Goal: Task Accomplishment & Management: Complete application form

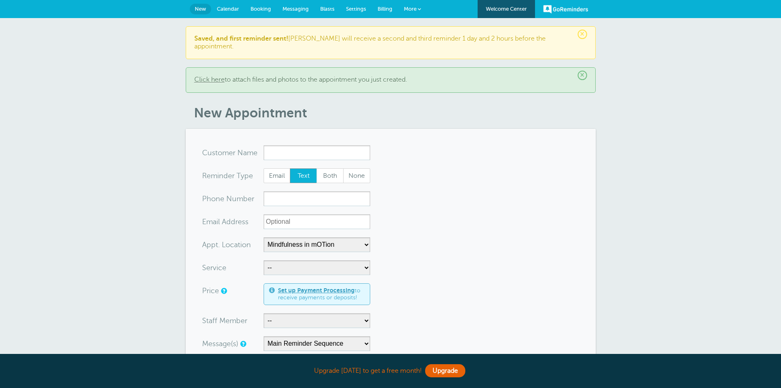
select select "25351"
click at [414, 8] on span "More" at bounding box center [410, 9] width 13 height 6
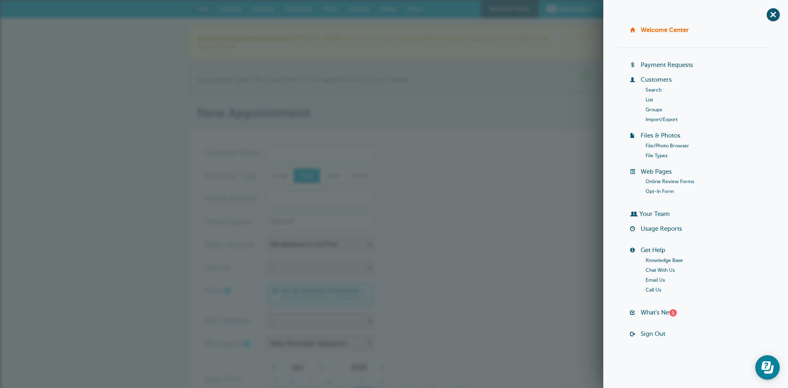
click at [646, 82] on link "Customers" at bounding box center [655, 79] width 31 height 7
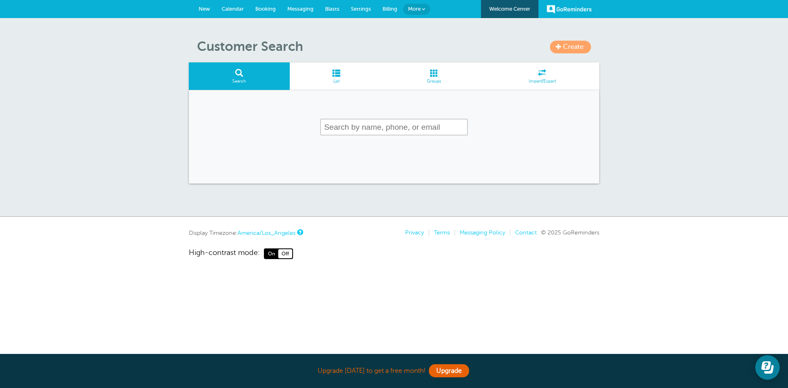
click at [342, 75] on span at bounding box center [337, 73] width 94 height 8
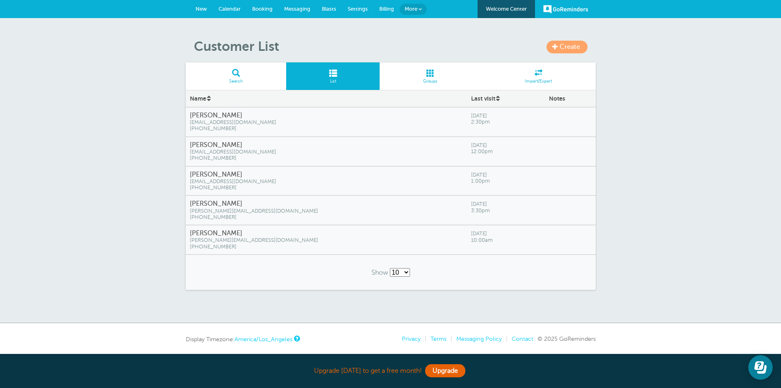
click at [293, 189] on span "(602) 810-0237" at bounding box center [326, 188] width 273 height 6
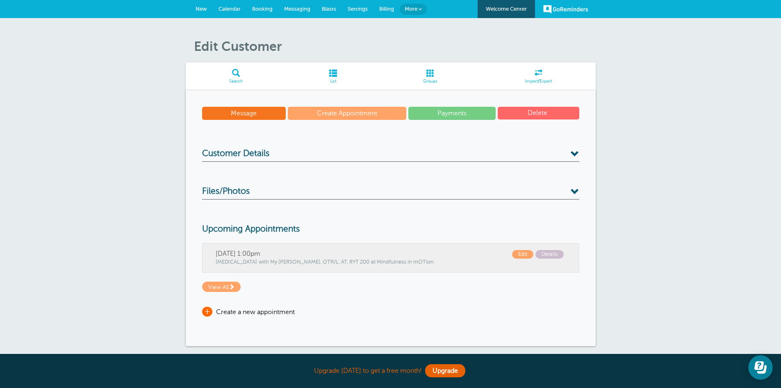
click at [204, 311] on span "+" at bounding box center [207, 311] width 10 height 10
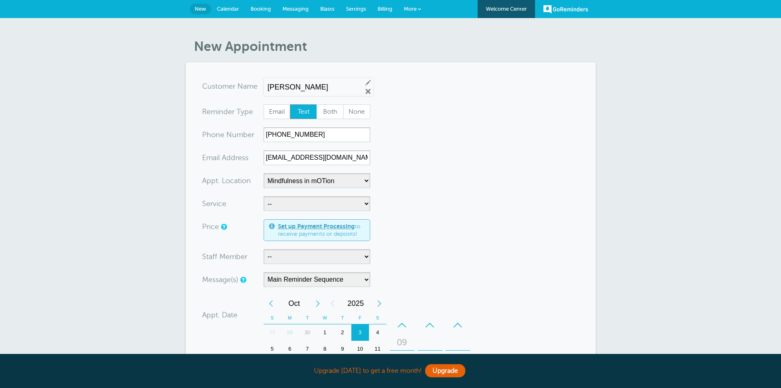
select select "25351"
click at [364, 202] on select "-- Occupational Therapy Physical Therapy Speech Therapy" at bounding box center [317, 203] width 107 height 15
select select "28344"
click at [264, 196] on select "-- Occupational Therapy Physical Therapy Speech Therapy" at bounding box center [317, 203] width 107 height 15
select select "5"
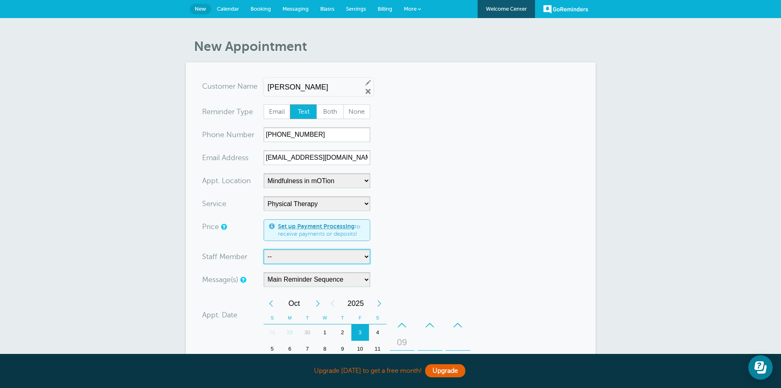
click at [356, 262] on select "-- Carly Kemmerer, M.S., SLP Danielle Delorenzo, OTD, OTR/L, RYT 200 Kaitlyn Wo…" at bounding box center [317, 256] width 107 height 15
select select "21661"
click at [264, 249] on select "-- [PERSON_NAME], M.S., SLP [PERSON_NAME], OTD, OTR/L, RYT 200 [PERSON_NAME], M…" at bounding box center [317, 256] width 107 height 15
click at [477, 274] on form "You are creating a new customer. To use an existing customer select one from th…" at bounding box center [390, 317] width 377 height 477
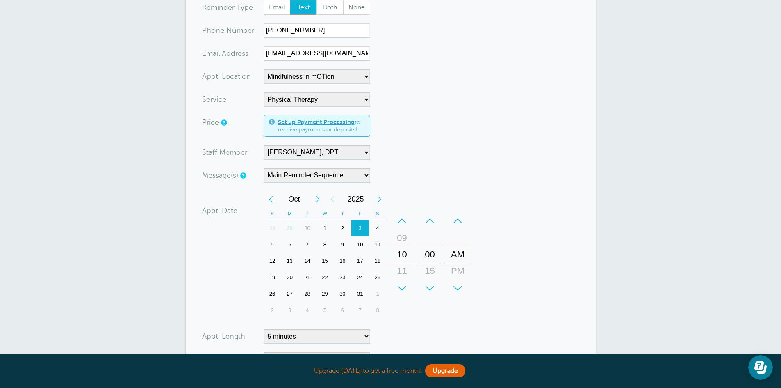
scroll to position [107, 0]
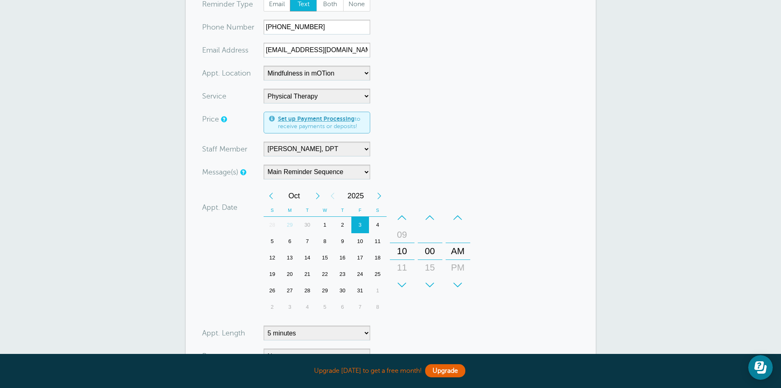
click at [402, 279] on div "+" at bounding box center [402, 284] width 25 height 16
click at [461, 263] on div "PM" at bounding box center [458, 267] width 20 height 16
click at [404, 218] on div "–" at bounding box center [402, 217] width 25 height 16
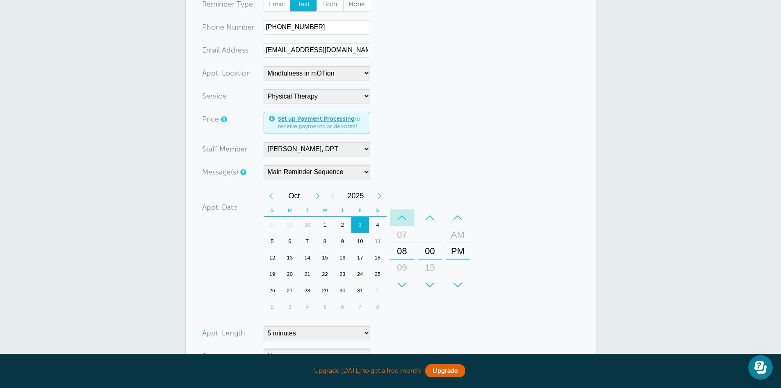
click at [404, 218] on div "–" at bounding box center [402, 217] width 25 height 16
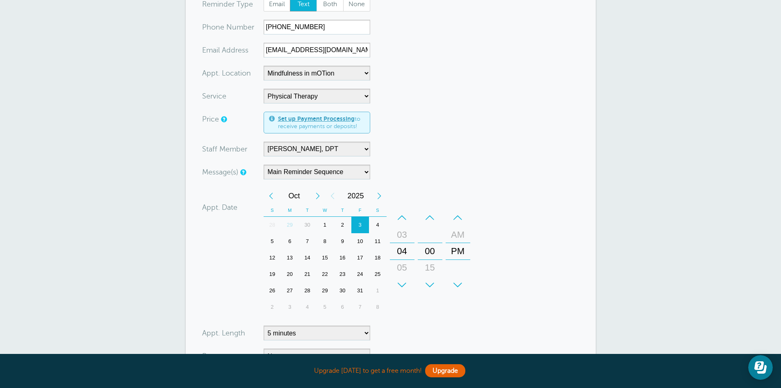
click at [404, 218] on div "–" at bounding box center [402, 217] width 25 height 16
click at [404, 254] on div "12" at bounding box center [403, 251] width 20 height 16
click at [431, 264] on div "15" at bounding box center [430, 267] width 20 height 16
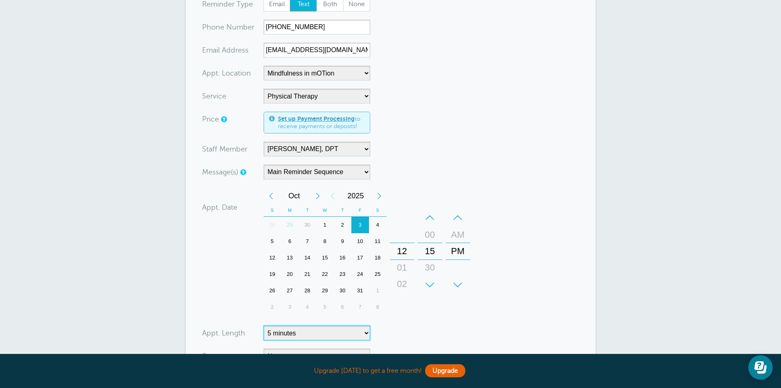
click at [368, 334] on select "5 minutes 10 minutes 15 minutes 20 minutes 25 minutes 30 minutes 35 minutes 40 …" at bounding box center [317, 332] width 107 height 15
select select "45"
click at [264, 325] on select "5 minutes 10 minutes 15 minutes 20 minutes 25 minutes 30 minutes 35 minutes 40 …" at bounding box center [317, 332] width 107 height 15
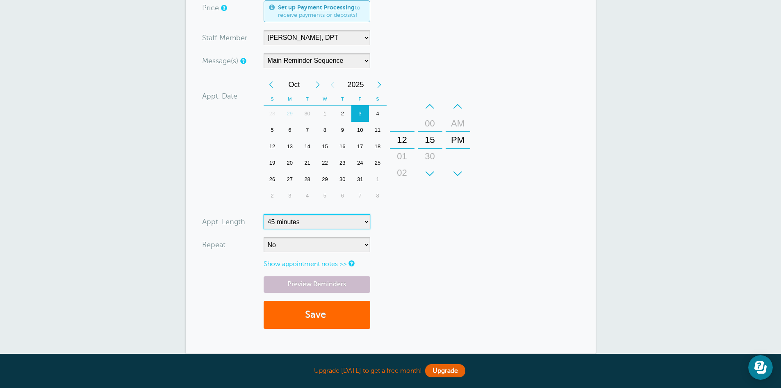
scroll to position [229, 0]
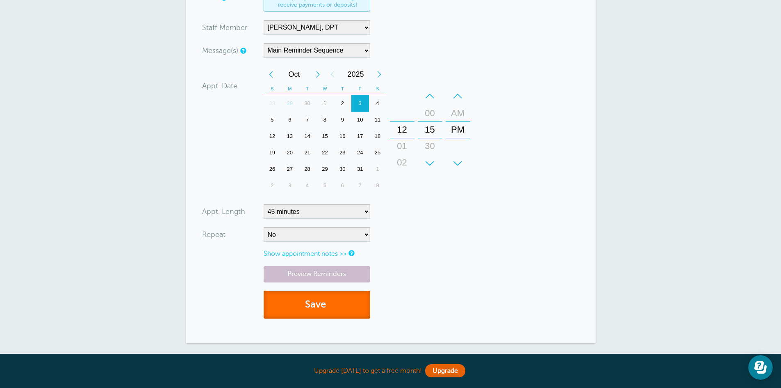
click at [353, 302] on button "Save" at bounding box center [317, 304] width 107 height 28
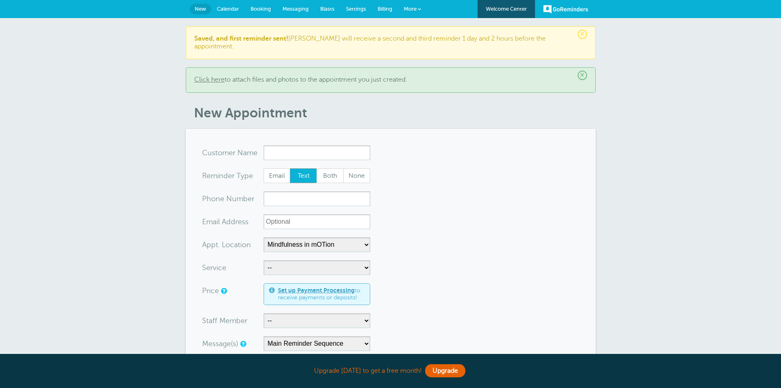
select select "25351"
click at [357, 8] on span "Settings" at bounding box center [356, 9] width 20 height 6
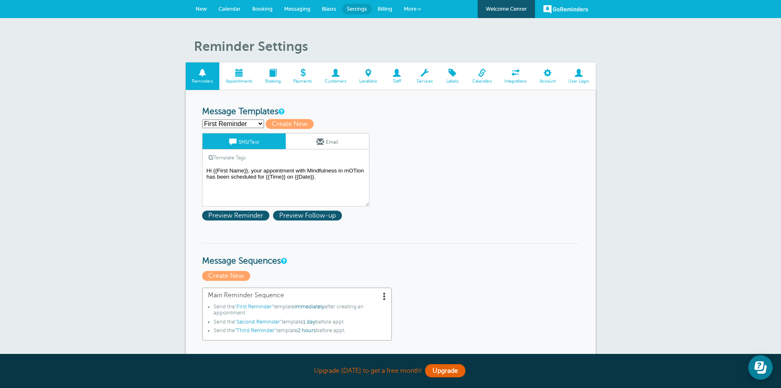
click at [334, 75] on span at bounding box center [336, 73] width 34 height 8
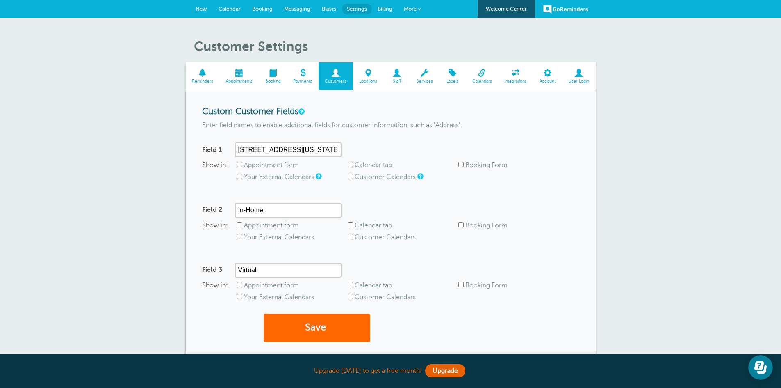
click at [242, 80] on span "Appointments" at bounding box center [239, 81] width 31 height 5
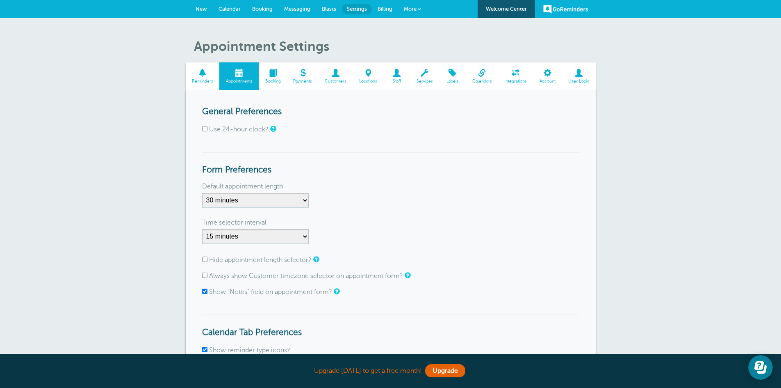
click at [407, 7] on span "More" at bounding box center [410, 9] width 13 height 6
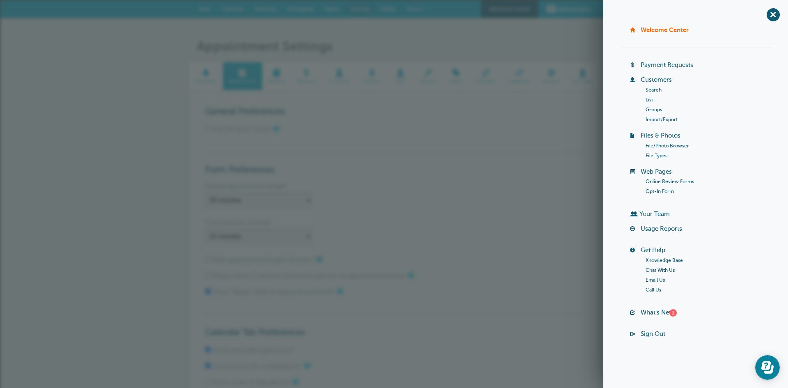
click at [651, 98] on link "List" at bounding box center [648, 100] width 7 height 6
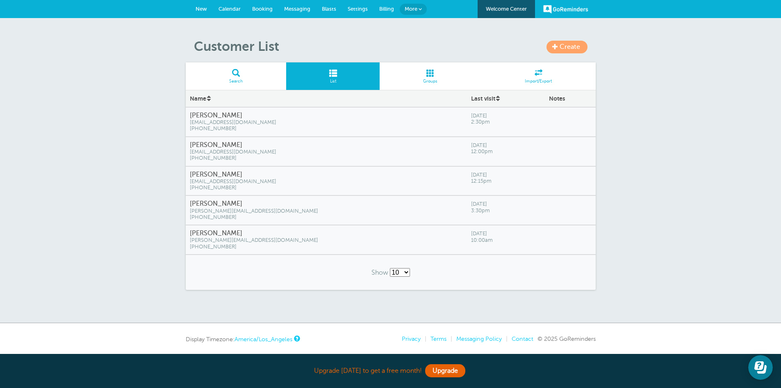
click at [231, 5] on link "Calendar" at bounding box center [230, 9] width 34 height 18
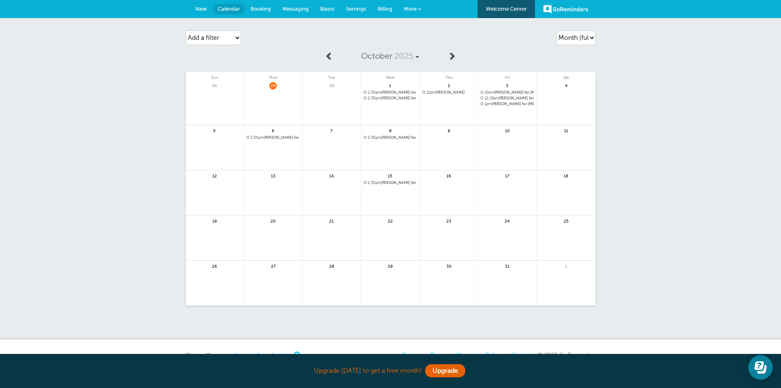
click at [383, 92] on span "2:30pm [PERSON_NAME] for [MEDICAL_DATA] @Mindfulness in mOTion | Weekly(3 more …" at bounding box center [390, 92] width 53 height 5
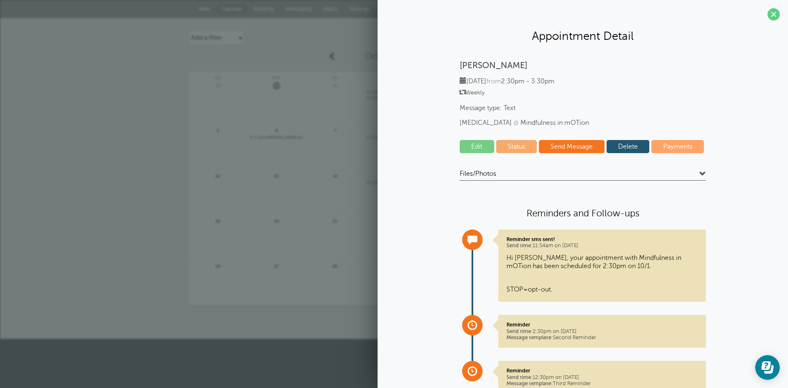
click at [459, 90] on span at bounding box center [462, 92] width 6 height 6
click at [767, 13] on span at bounding box center [773, 14] width 12 height 12
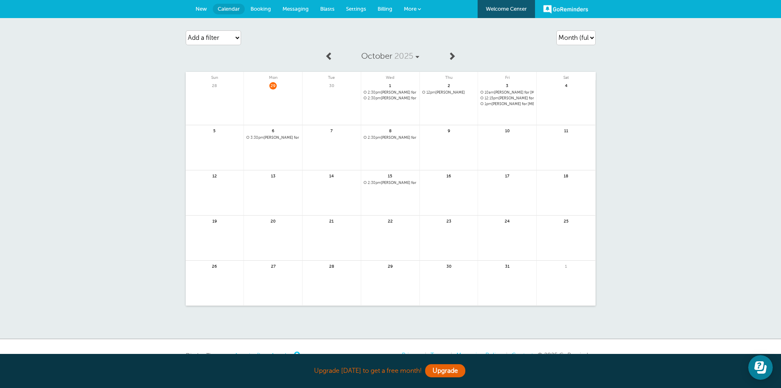
click at [413, 7] on span "More" at bounding box center [410, 9] width 13 height 6
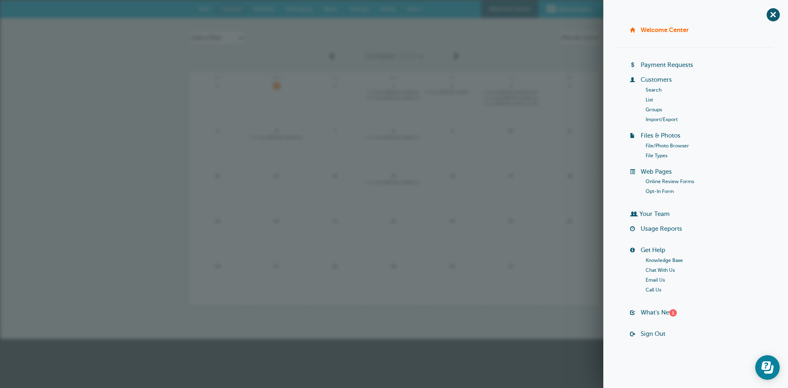
click at [651, 98] on link "List" at bounding box center [648, 100] width 7 height 6
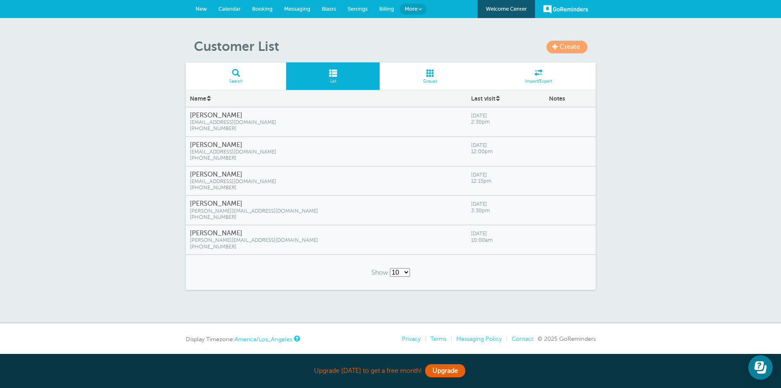
click at [338, 123] on span "[EMAIL_ADDRESS][DOMAIN_NAME]" at bounding box center [326, 122] width 273 height 6
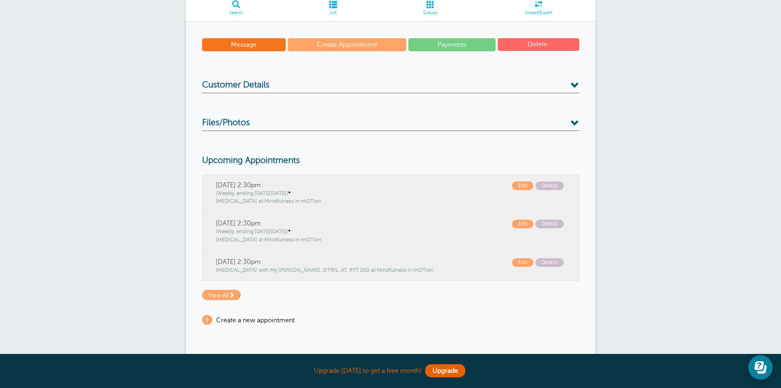
scroll to position [70, 0]
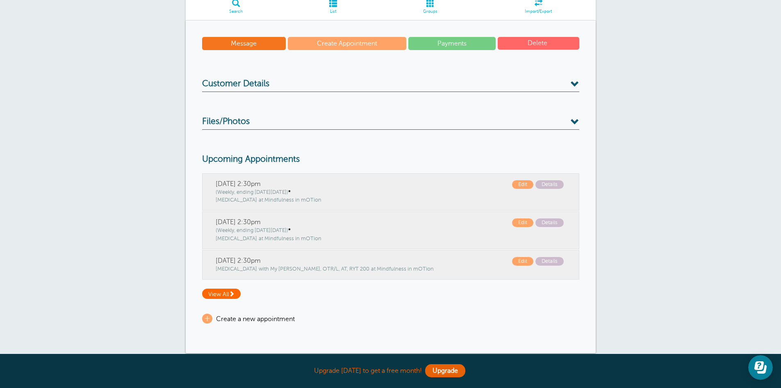
click at [232, 291] on span at bounding box center [232, 293] width 6 height 6
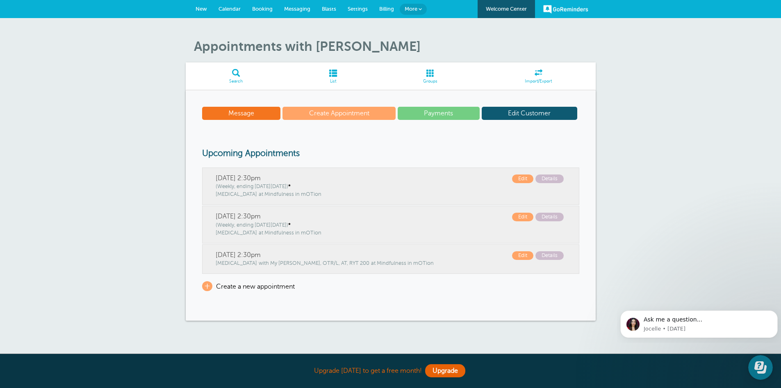
click at [508, 111] on link "Edit Customer" at bounding box center [530, 113] width 96 height 13
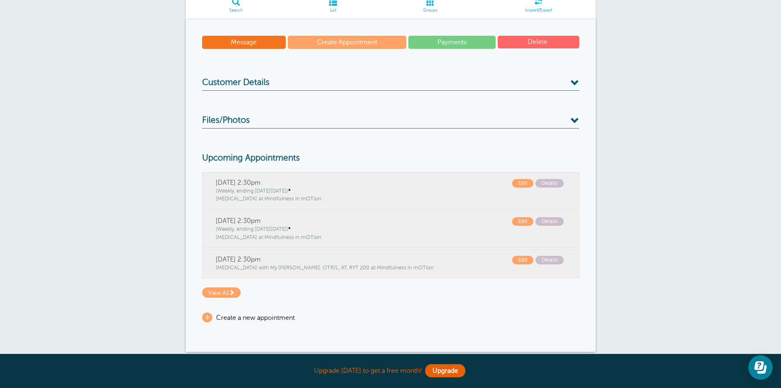
scroll to position [71, 0]
click at [519, 221] on span "Edit" at bounding box center [522, 221] width 21 height 9
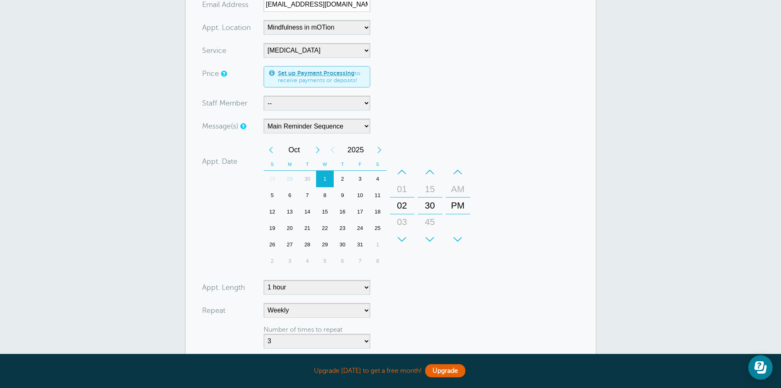
scroll to position [185, 0]
click at [367, 315] on select "No Daily Weekly Every 2 weeks Every 3 weeks Every 4 weeks Monthly Every 5 weeks…" at bounding box center [317, 311] width 107 height 15
select select
click at [264, 304] on select "No Daily Weekly Every 2 weeks Every 3 weeks Every 4 weeks Monthly Every 5 weeks…" at bounding box center [317, 311] width 107 height 15
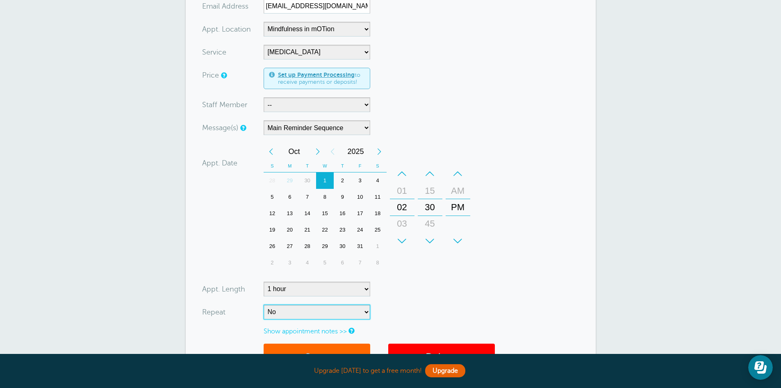
scroll to position [269, 0]
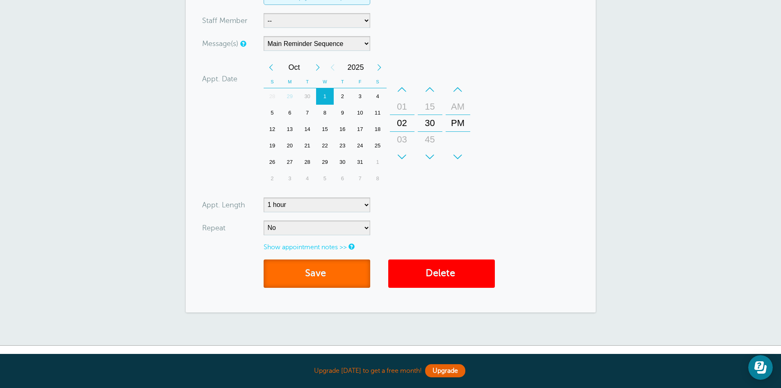
click at [349, 275] on button "Save" at bounding box center [317, 273] width 107 height 28
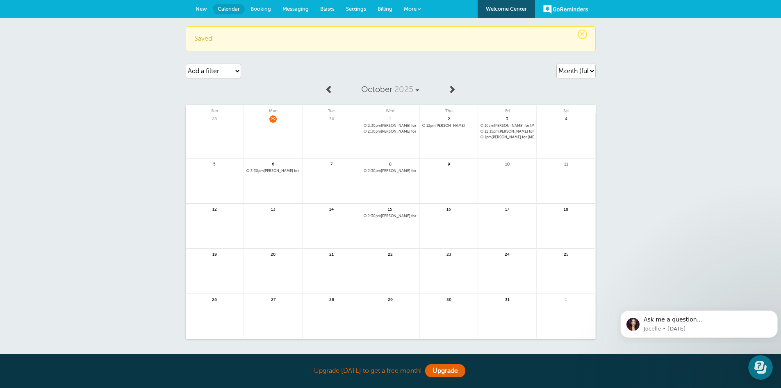
click at [369, 125] on span "2:30pm" at bounding box center [374, 125] width 13 height 4
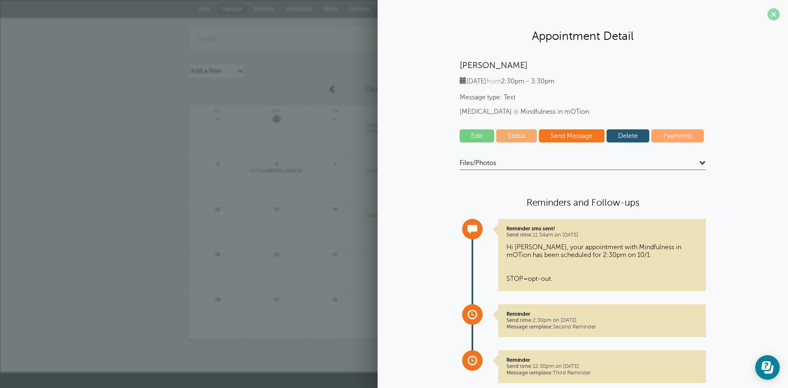
click at [772, 18] on span at bounding box center [773, 14] width 12 height 12
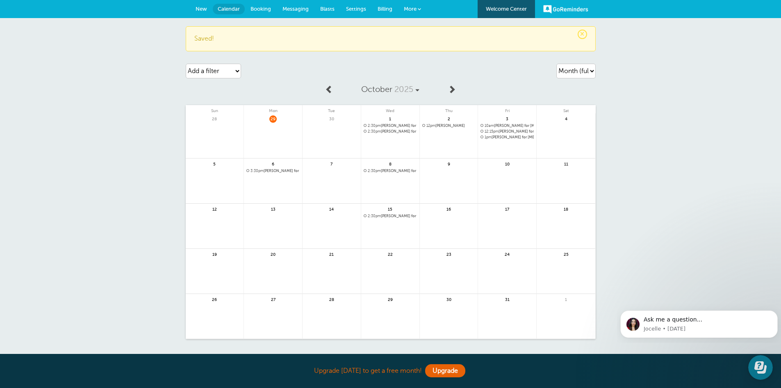
click at [379, 132] on span "2:30pm" at bounding box center [374, 131] width 13 height 4
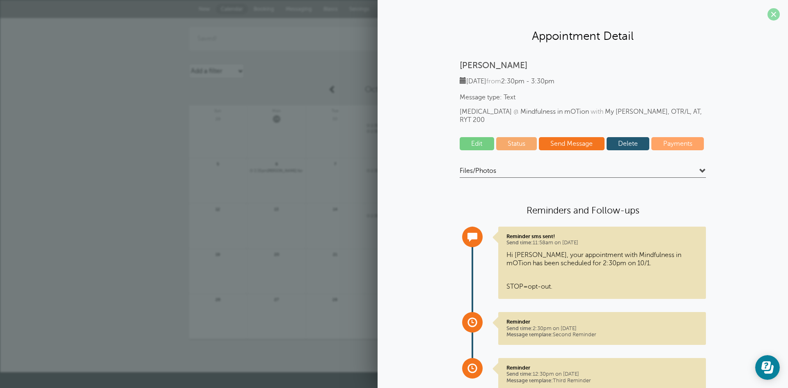
click at [767, 14] on span at bounding box center [773, 14] width 12 height 12
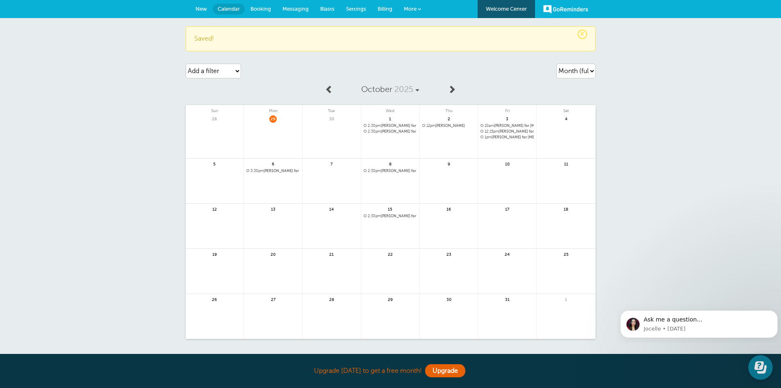
click at [404, 125] on span "2:30pm Bertha Smith for Occupational Therapy @Mindfulness in mOTion" at bounding box center [390, 125] width 53 height 5
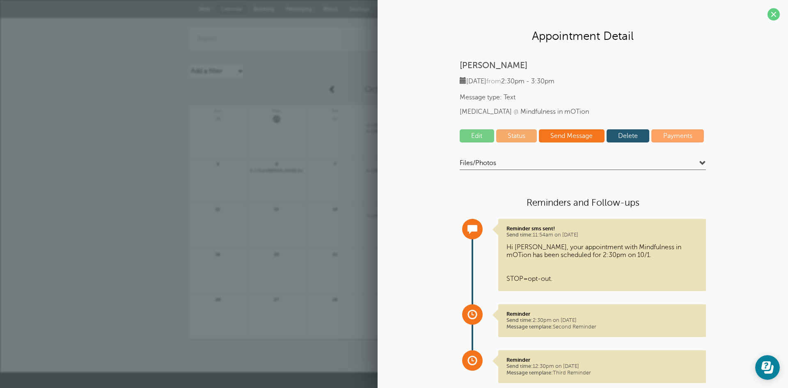
click at [617, 133] on link "Delete" at bounding box center [627, 135] width 43 height 13
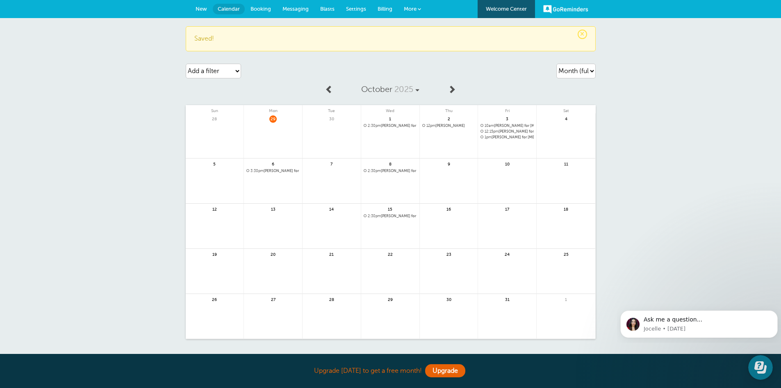
click at [391, 173] on span "2:30pm Bertha Smith for Occupational Therapy @Mindfulness in mOTion | Weekly(2 …" at bounding box center [390, 171] width 53 height 5
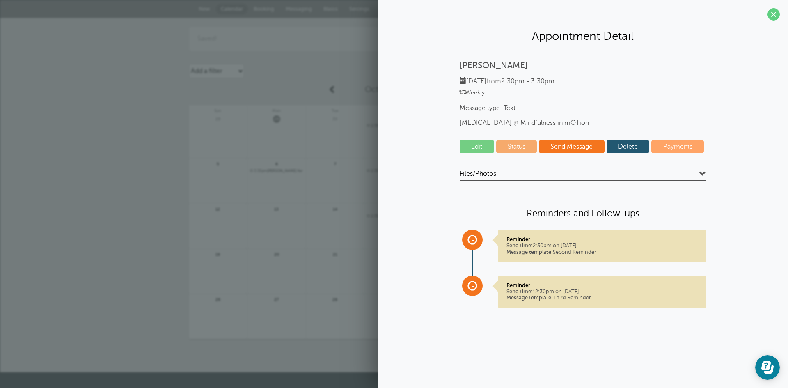
click at [626, 145] on link "Delete" at bounding box center [627, 146] width 43 height 13
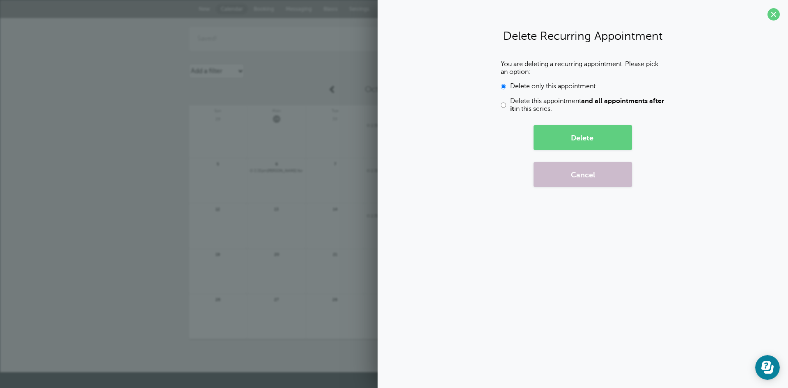
click at [504, 105] on input "Delete this appointment and all appointments after it in this series." at bounding box center [502, 105] width 5 height 16
radio input "true"
click at [552, 135] on button "Delete" at bounding box center [582, 137] width 98 height 25
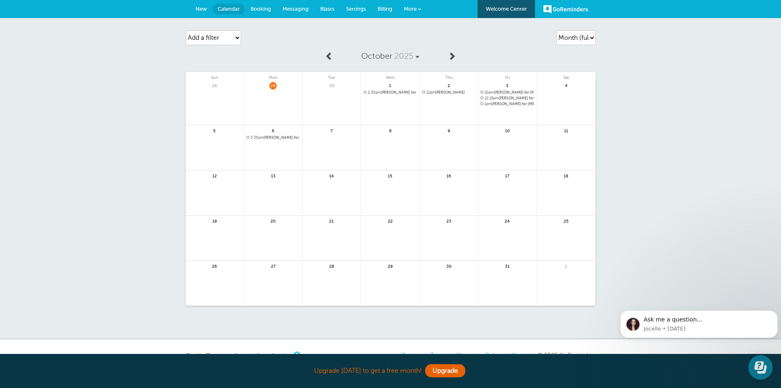
click at [506, 92] on span "10am Melissa Maldonado for Occupational Therapy with My Bui-Lewis, OTR/L, AT, R…" at bounding box center [507, 92] width 53 height 5
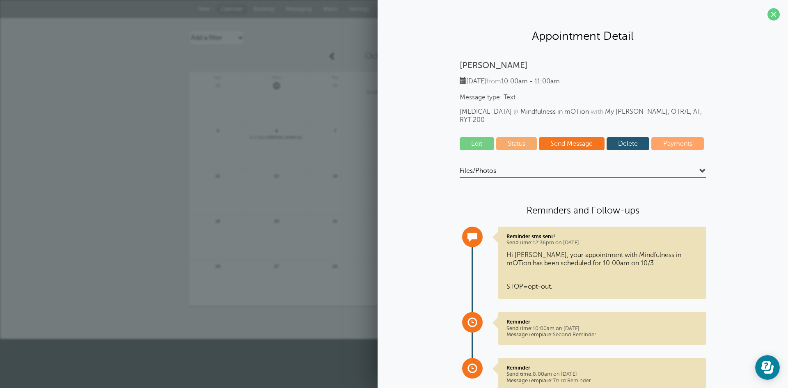
click at [461, 140] on link "Edit" at bounding box center [476, 143] width 34 height 13
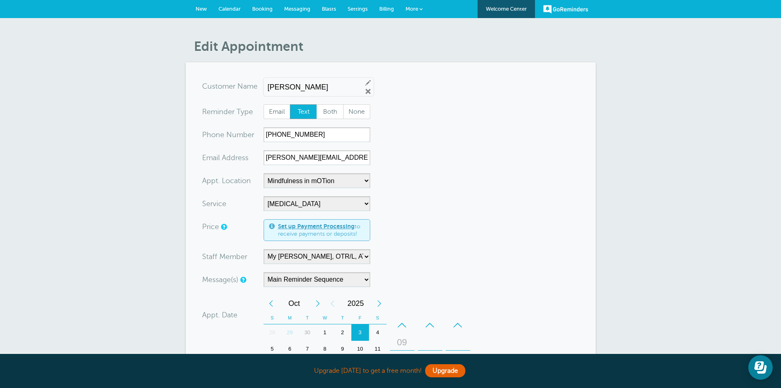
drag, startPoint x: 783, startPoint y: 30, endPoint x: 787, endPoint y: 24, distance: 7.7
click at [781, 24] on html "Upgrade today to get a free month! Upgrade GoReminders Welcome Center New Calen…" at bounding box center [390, 336] width 781 height 673
click at [416, 6] on span "More" at bounding box center [412, 9] width 13 height 6
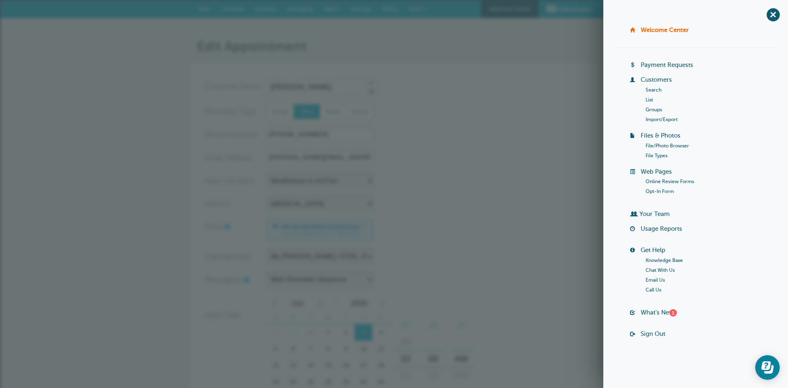
click at [647, 101] on link "List" at bounding box center [648, 100] width 7 height 6
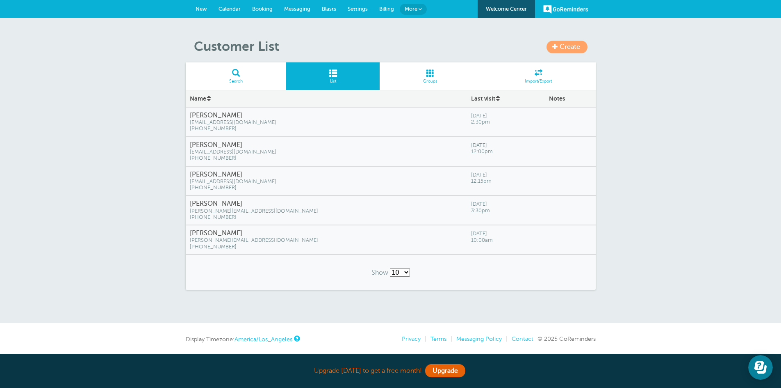
click at [383, 241] on span "[PERSON_NAME][EMAIL_ADDRESS][DOMAIN_NAME]" at bounding box center [326, 240] width 273 height 6
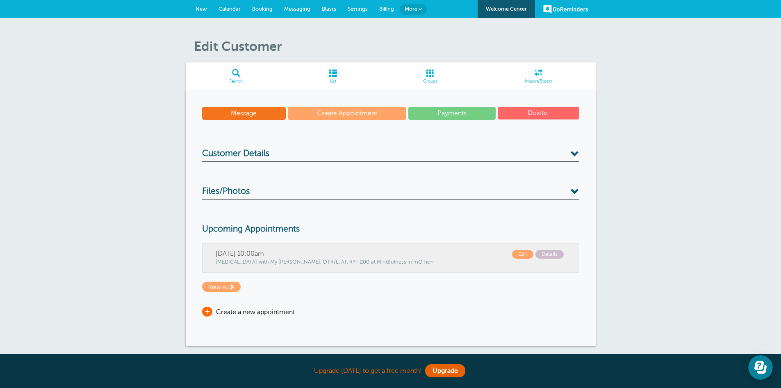
click at [205, 309] on span "+" at bounding box center [207, 311] width 10 height 10
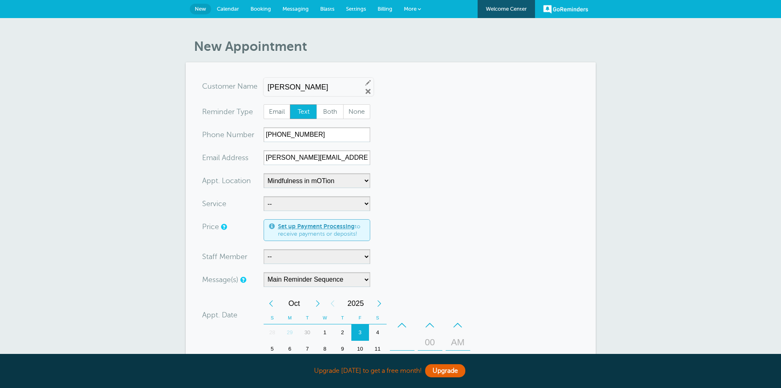
select select "25351"
click at [364, 201] on select "-- [MEDICAL_DATA] Physical Therapy Speech Therapy" at bounding box center [317, 203] width 107 height 15
select select "28344"
click at [264, 196] on select "-- [MEDICAL_DATA] Physical Therapy Speech Therapy" at bounding box center [317, 203] width 107 height 15
select select "5"
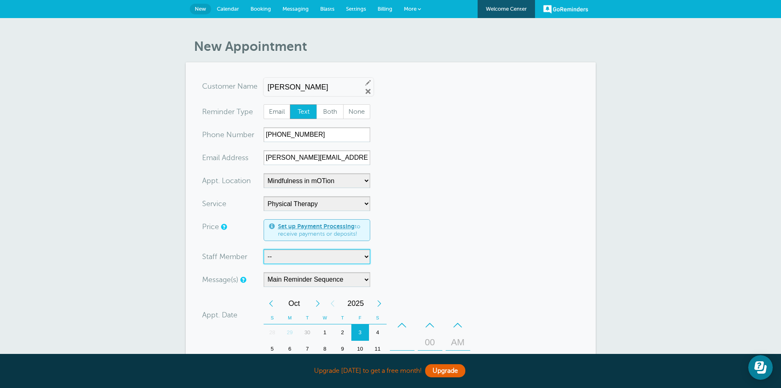
click at [357, 259] on select "-- [PERSON_NAME], M.S., SLP [PERSON_NAME], OTD, OTR/L, RYT 200 [PERSON_NAME], M…" at bounding box center [317, 256] width 107 height 15
select select "21661"
click at [264, 249] on select "-- [PERSON_NAME], M.S., SLP [PERSON_NAME], OTD, OTR/L, RYT 200 [PERSON_NAME], M…" at bounding box center [317, 256] width 107 height 15
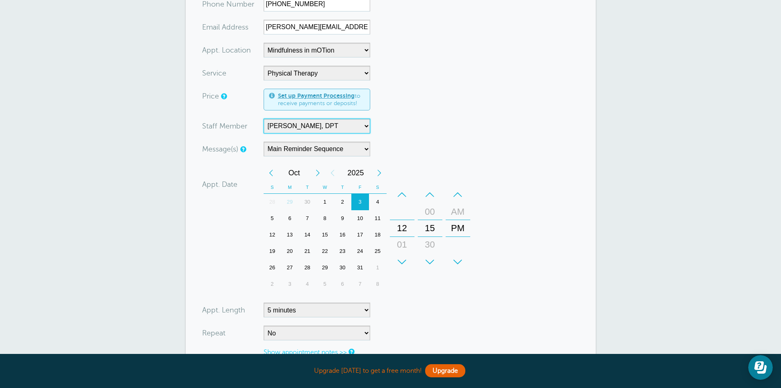
scroll to position [133, 0]
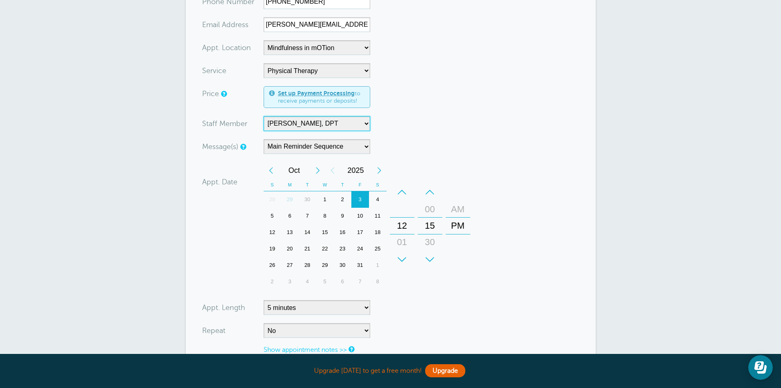
click at [453, 207] on div "AM" at bounding box center [458, 209] width 20 height 16
click at [430, 210] on div "00" at bounding box center [430, 209] width 20 height 16
click at [401, 259] on div "+" at bounding box center [402, 259] width 25 height 16
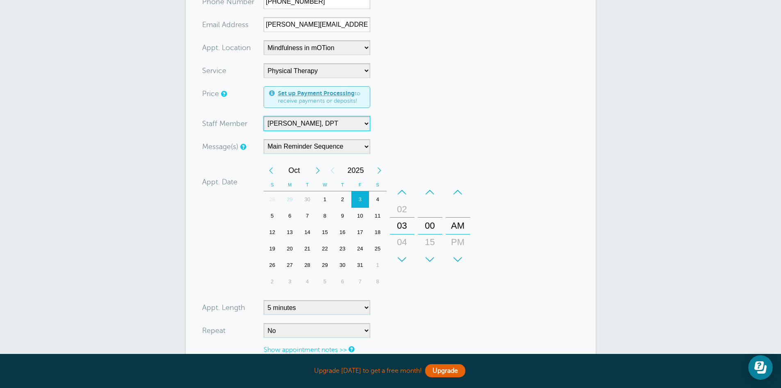
click at [401, 259] on div "+" at bounding box center [402, 259] width 25 height 16
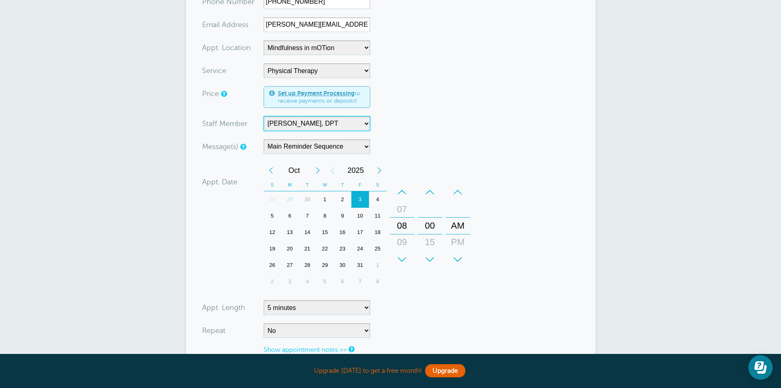
click at [401, 259] on div "+" at bounding box center [402, 259] width 25 height 16
click at [397, 238] on div "10" at bounding box center [403, 242] width 20 height 16
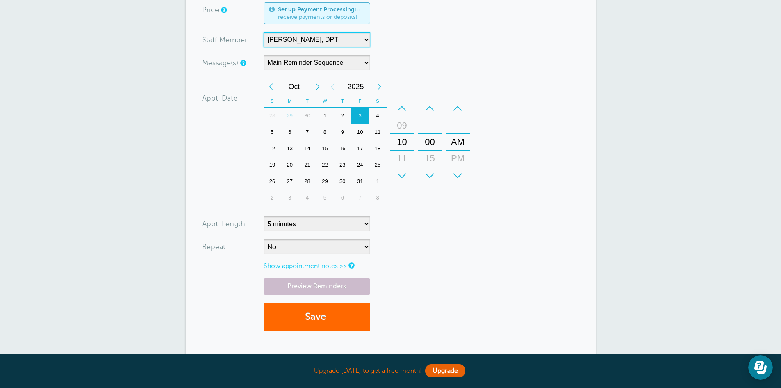
scroll to position [252, 0]
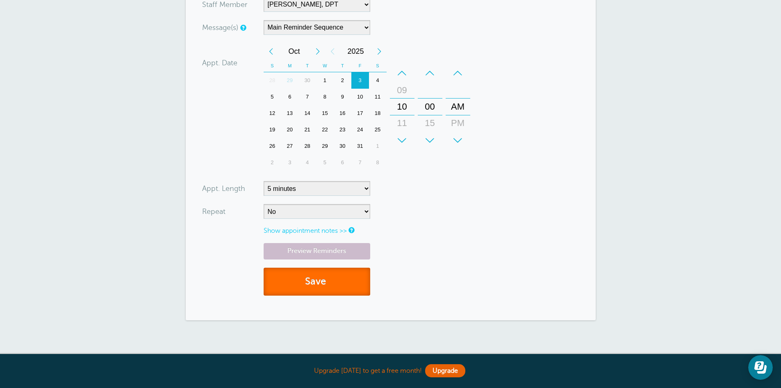
click at [350, 289] on button "Save" at bounding box center [317, 281] width 107 height 28
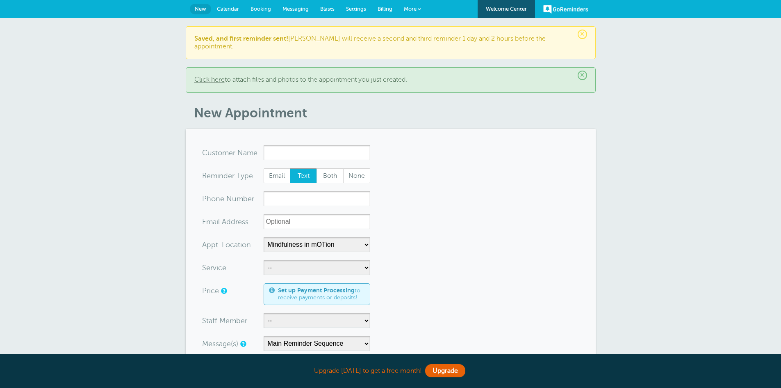
select select "25351"
click at [417, 9] on link "More" at bounding box center [412, 9] width 29 height 18
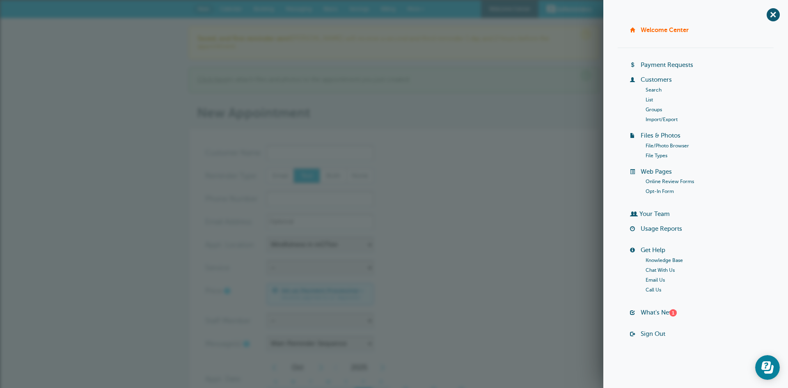
click at [652, 100] on link "List" at bounding box center [648, 100] width 7 height 6
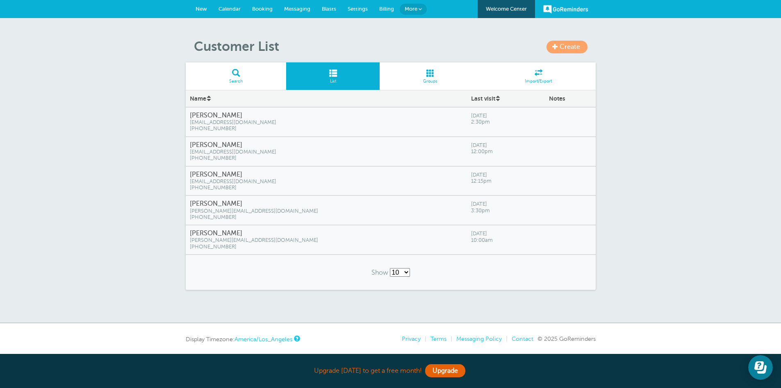
click at [338, 119] on h4 "[PERSON_NAME]" at bounding box center [326, 116] width 273 height 8
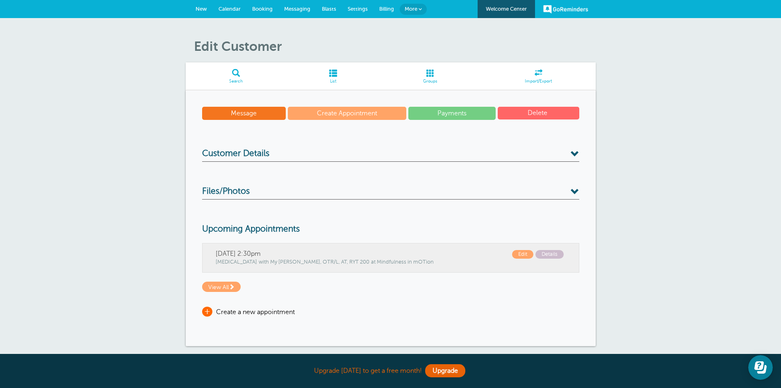
click at [208, 313] on span "+" at bounding box center [207, 311] width 10 height 10
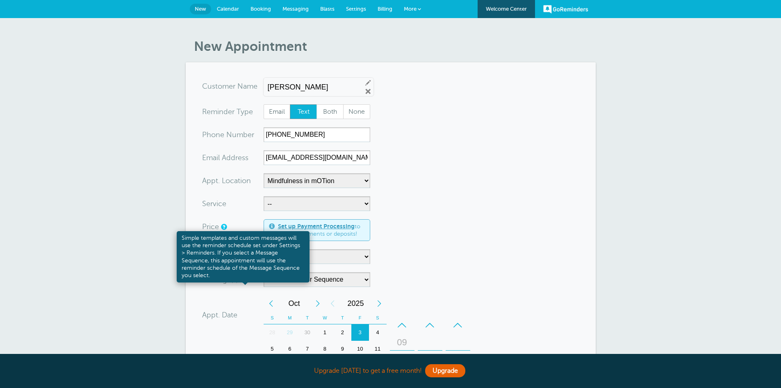
select select "25351"
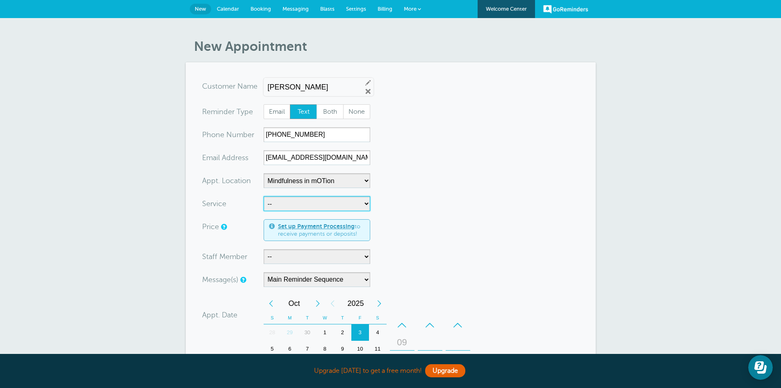
click at [363, 201] on select "-- [MEDICAL_DATA] Physical Therapy Speech Therapy" at bounding box center [317, 203] width 107 height 15
select select "28343"
click at [264, 196] on select "-- [MEDICAL_DATA] Physical Therapy Speech Therapy" at bounding box center [317, 203] width 107 height 15
select select "5"
click at [363, 260] on select "-- [PERSON_NAME], M.S., SLP [PERSON_NAME], OTD, OTR/L, RYT 200 [PERSON_NAME], M…" at bounding box center [317, 256] width 107 height 15
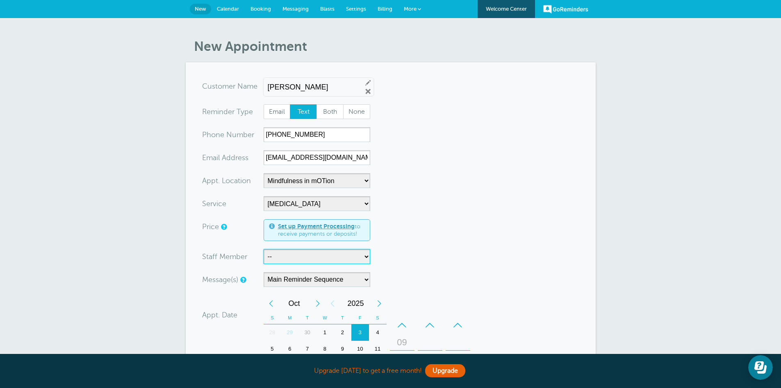
select select "21660"
click at [264, 249] on select "-- [PERSON_NAME], M.S., SLP [PERSON_NAME], OTD, OTR/L, RYT 200 [PERSON_NAME], M…" at bounding box center [317, 256] width 107 height 15
click at [368, 204] on select "-- [MEDICAL_DATA] Physical Therapy Speech Therapy" at bounding box center [317, 203] width 107 height 15
select select "28344"
click at [264, 196] on select "-- Occupational Therapy Physical Therapy Speech Therapy" at bounding box center [317, 203] width 107 height 15
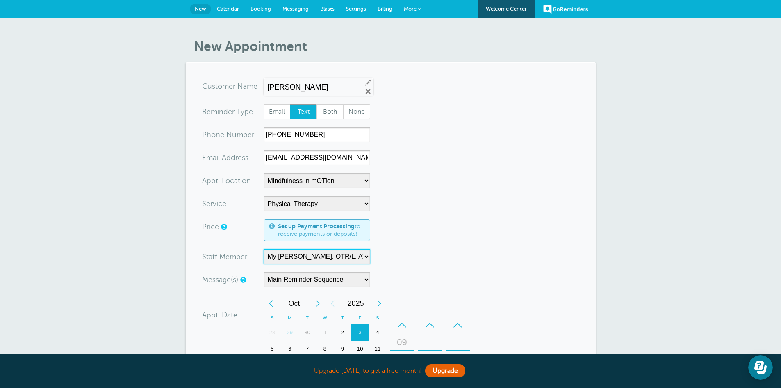
click at [363, 261] on select "-- Carly Kemmerer, M.S., SLP Danielle Delorenzo, OTD, OTR/L, RYT 200 Kaitlyn Wo…" at bounding box center [317, 256] width 107 height 15
select select "21661"
click at [264, 249] on select "-- Carly Kemmerer, M.S., SLP Danielle Delorenzo, OTD, OTR/L, RYT 200 Kaitlyn Wo…" at bounding box center [317, 256] width 107 height 15
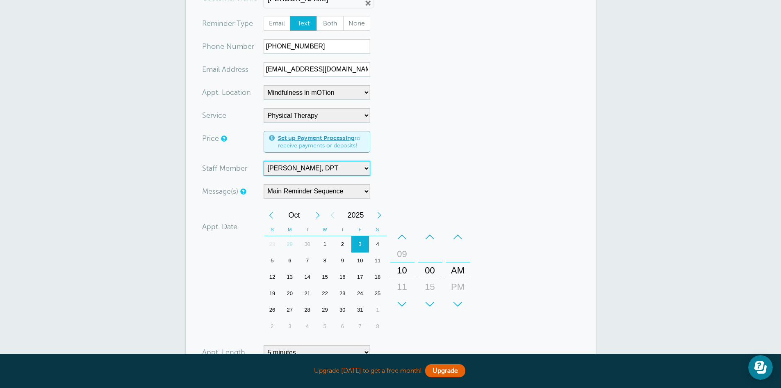
scroll to position [89, 0]
click at [401, 237] on div "–" at bounding box center [402, 236] width 25 height 16
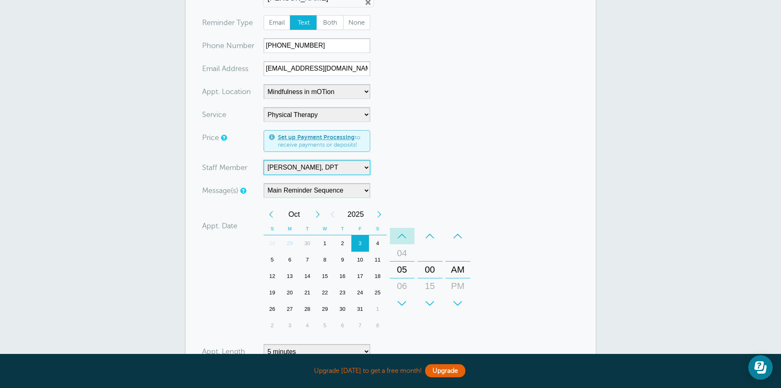
click at [401, 237] on div "–" at bounding box center [402, 236] width 25 height 16
click at [401, 257] on div "03" at bounding box center [403, 253] width 20 height 16
click at [430, 298] on div "+" at bounding box center [430, 303] width 25 height 16
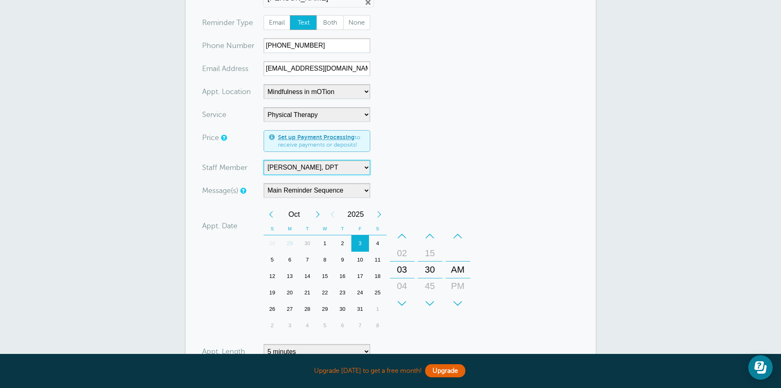
click at [431, 266] on div "30" at bounding box center [430, 269] width 20 height 16
click at [458, 284] on div "PM" at bounding box center [458, 286] width 20 height 16
click at [556, 250] on form "You are creating a new customer. To use an existing customer select one from th…" at bounding box center [390, 228] width 377 height 477
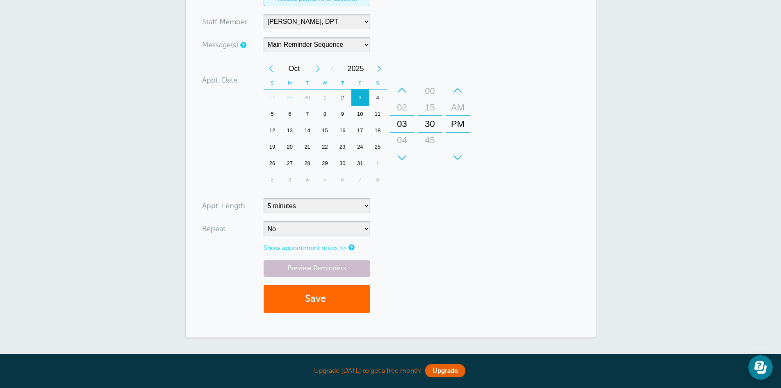
scroll to position [309, 0]
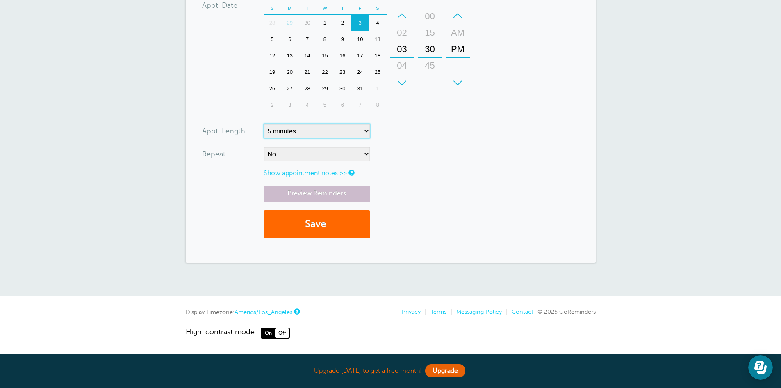
click at [365, 133] on select "5 minutes 10 minutes 15 minutes 20 minutes 25 minutes 30 minutes 35 minutes 40 …" at bounding box center [317, 130] width 107 height 15
select select "60"
click at [264, 123] on select "5 minutes 10 minutes 15 minutes 20 minutes 25 minutes 30 minutes 35 minutes 40 …" at bounding box center [317, 130] width 107 height 15
click at [320, 221] on button "Save" at bounding box center [317, 224] width 107 height 28
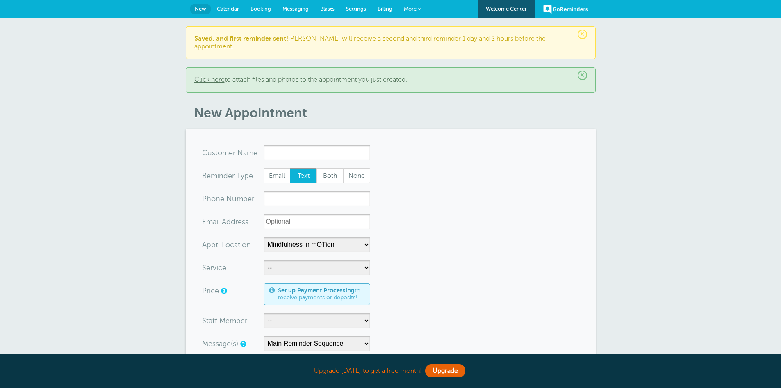
select select "25351"
click at [385, 119] on article "× Saved, and first reminder sent! [PERSON_NAME] will receive a second and third…" at bounding box center [391, 331] width 410 height 610
click at [326, 148] on input "x-no-autofill" at bounding box center [317, 152] width 107 height 15
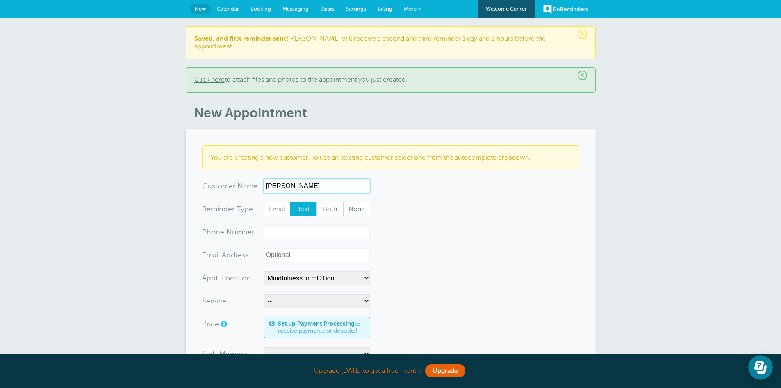
type input "[PERSON_NAME]"
paste input "[PHONE_NUMBER]"
type input "[PHONE_NUMBER]"
paste input "[PHONE_NUMBER]"
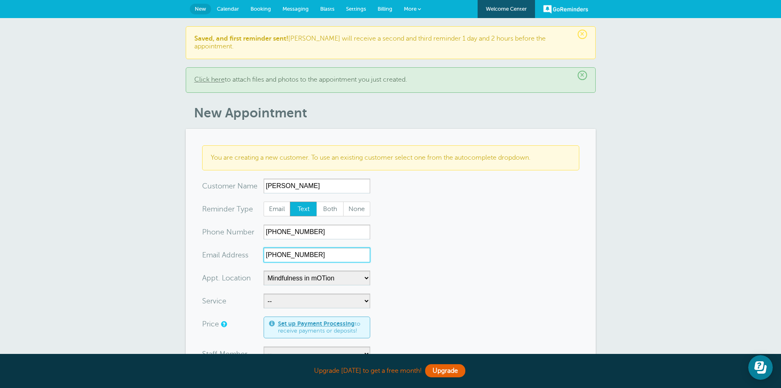
type input "[PHONE_NUMBER]"
click at [365, 270] on select "-- In-Home Services Mindfulness in mOTion Virtual Services" at bounding box center [317, 277] width 107 height 15
select select "25353"
click at [264, 270] on select "-- In-Home Services Mindfulness in mOTion Virtual Services" at bounding box center [317, 277] width 107 height 15
click at [355, 293] on select "-- Occupational Therapy Physical Therapy Speech Therapy" at bounding box center [317, 300] width 107 height 15
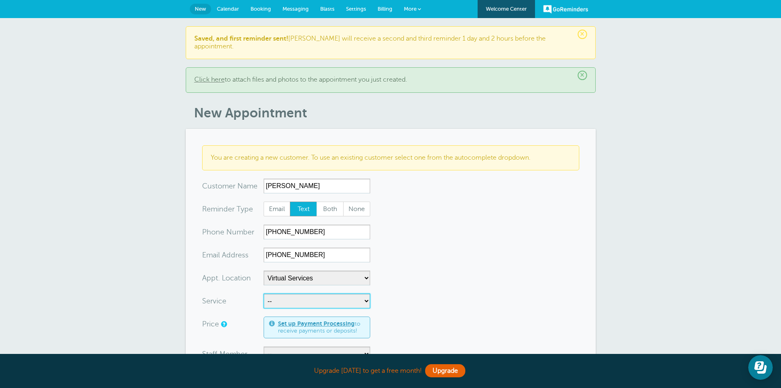
select select "28343"
click at [264, 293] on select "-- Occupational Therapy Physical Therapy Speech Therapy" at bounding box center [317, 300] width 107 height 15
select select "5"
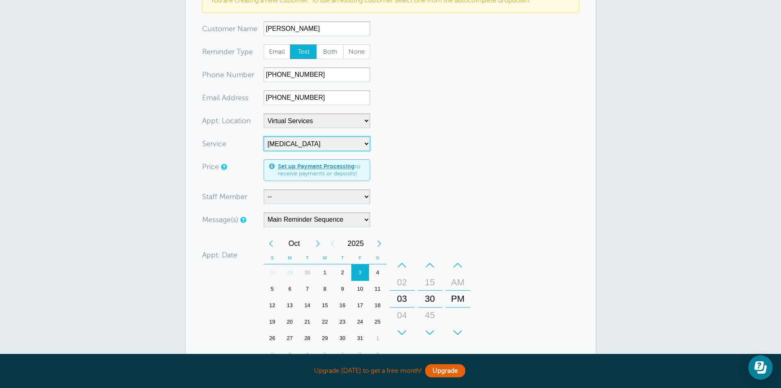
scroll to position [159, 0]
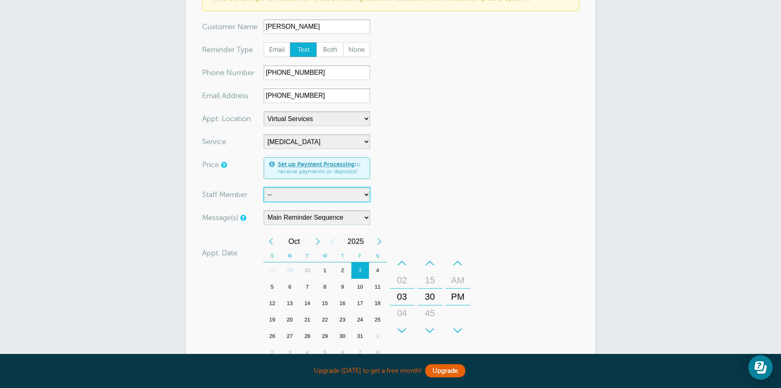
click at [353, 187] on select "-- Carly Kemmerer, M.S., SLP Danielle Delorenzo, OTD, OTR/L, RYT 200 Kaitlyn Wo…" at bounding box center [317, 194] width 107 height 15
select select "21659"
click at [264, 187] on select "-- Carly Kemmerer, M.S., SLP Danielle Delorenzo, OTD, OTR/L, RYT 200 Kaitlyn Wo…" at bounding box center [317, 194] width 107 height 15
click at [405, 256] on div "–" at bounding box center [402, 263] width 25 height 16
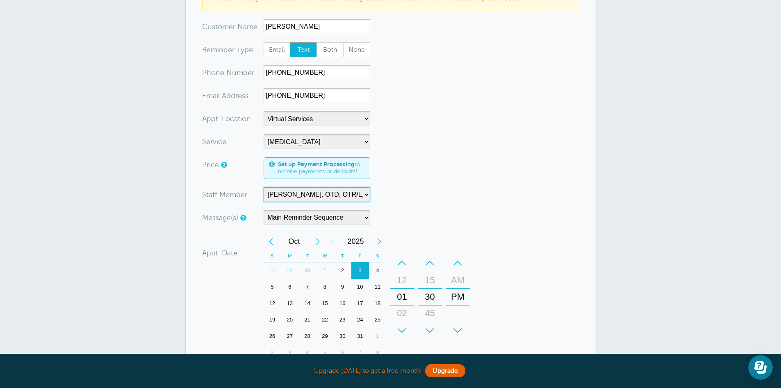
click at [403, 288] on div "01" at bounding box center [403, 296] width 20 height 16
click at [432, 255] on div "–" at bounding box center [430, 263] width 25 height 16
click at [431, 288] on div "00" at bounding box center [430, 296] width 20 height 16
click at [288, 279] on div "6" at bounding box center [290, 287] width 18 height 16
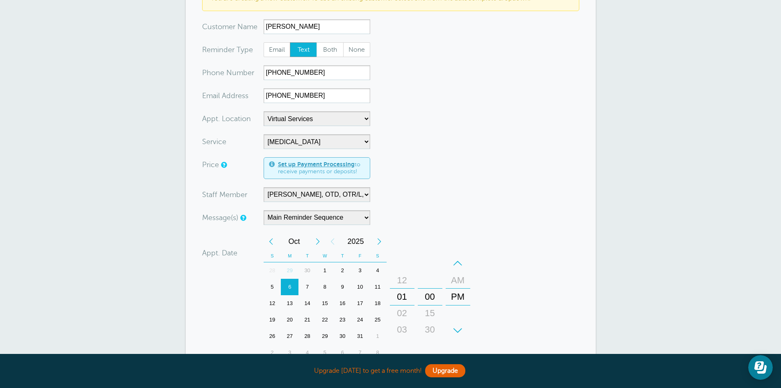
click at [534, 248] on form "You are creating a new customer. To use an existing customer select one from th…" at bounding box center [390, 239] width 377 height 507
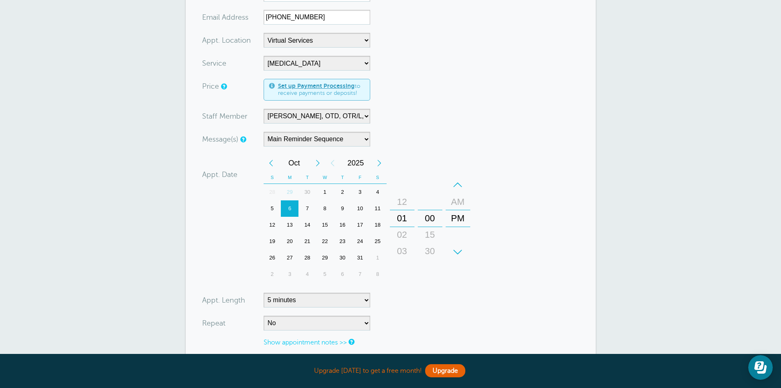
scroll to position [398, 0]
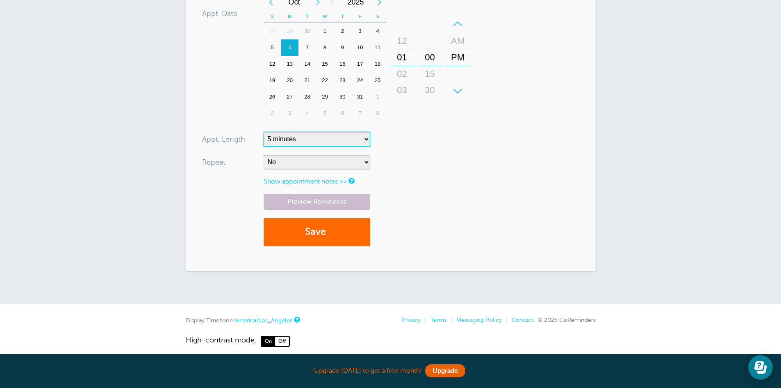
click at [362, 135] on select "5 minutes 10 minutes 15 minutes 20 minutes 25 minutes 30 minutes 35 minutes 40 …" at bounding box center [317, 139] width 107 height 15
select select "60"
click at [264, 132] on select "5 minutes 10 minutes 15 minutes 20 minutes 25 minutes 30 minutes 35 minutes 40 …" at bounding box center [317, 139] width 107 height 15
click at [340, 231] on button "Save" at bounding box center [317, 232] width 107 height 28
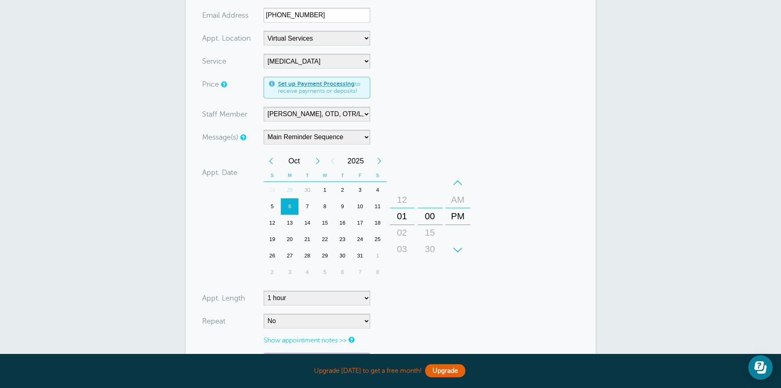
click at [457, 28] on form "You are creating a new customer. To use an existing customer select one from th…" at bounding box center [390, 159] width 377 height 507
click at [565, 148] on form "You are creating a new customer. To use an existing customer select one from th…" at bounding box center [390, 159] width 377 height 507
click at [568, 209] on form "You are creating a new customer. To use an existing customer select one from th…" at bounding box center [390, 159] width 377 height 507
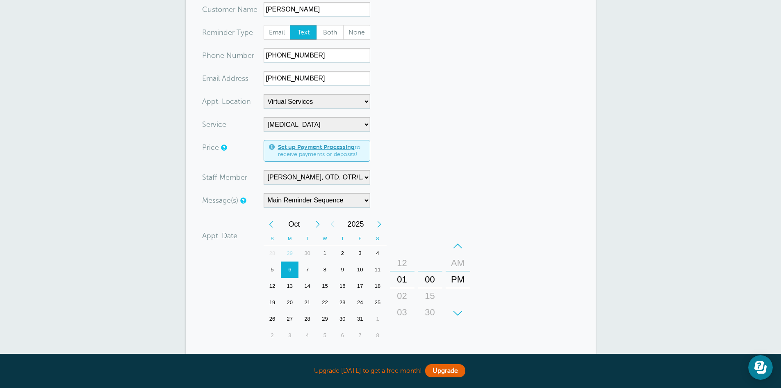
scroll to position [176, 0]
drag, startPoint x: 324, startPoint y: 73, endPoint x: 251, endPoint y: 72, distance: 73.0
click at [251, 72] on div "xx-no-autofill Ema il Add ress (909) 961-5332" at bounding box center [286, 78] width 168 height 15
paste input "iharanzen@gmail.com"
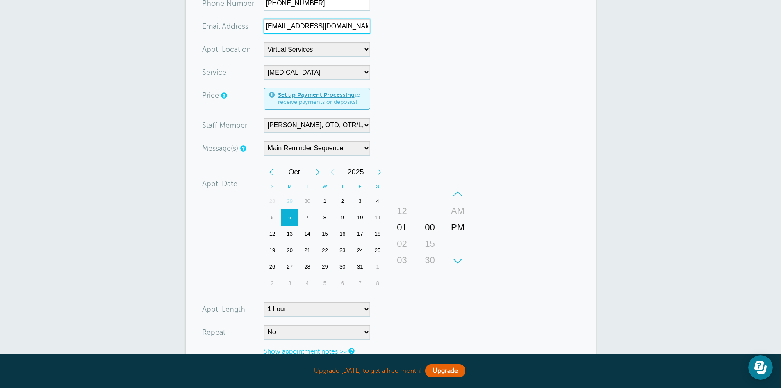
scroll to position [274, 0]
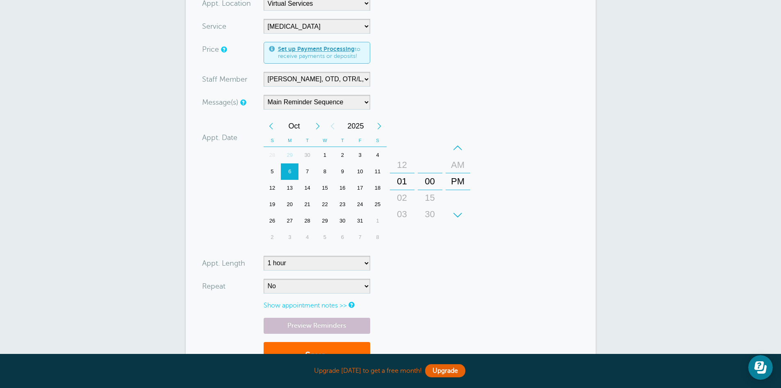
type input "iharanzen@gmail.com"
click at [333, 342] on button "Save" at bounding box center [317, 356] width 107 height 28
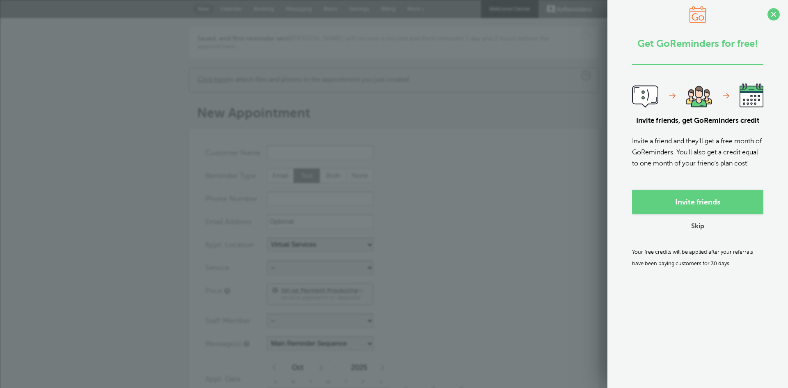
select select "25353"
click at [769, 14] on span at bounding box center [773, 14] width 12 height 12
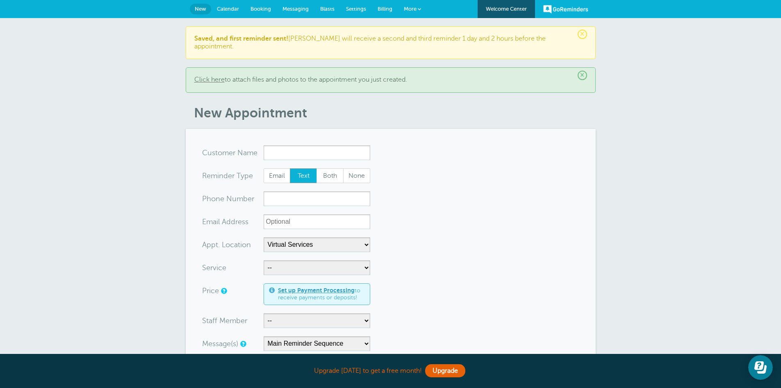
click at [258, 9] on span "Booking" at bounding box center [261, 9] width 21 height 6
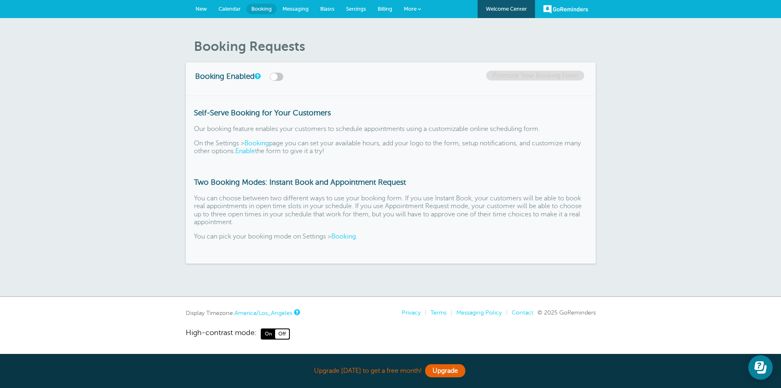
click at [233, 8] on span "Calendar" at bounding box center [230, 9] width 22 height 6
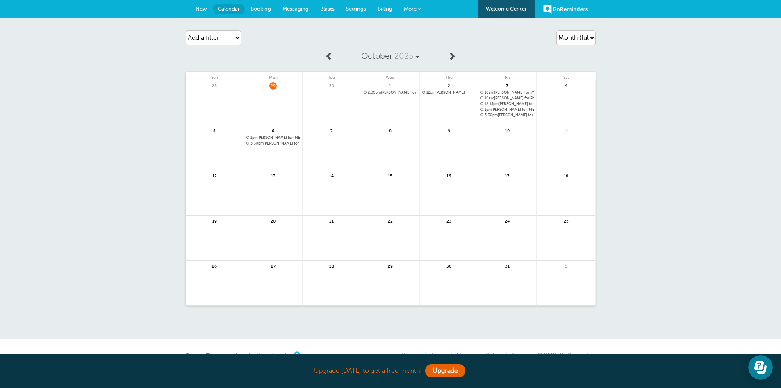
click at [442, 91] on span "12pm [PERSON_NAME]" at bounding box center [449, 92] width 53 height 5
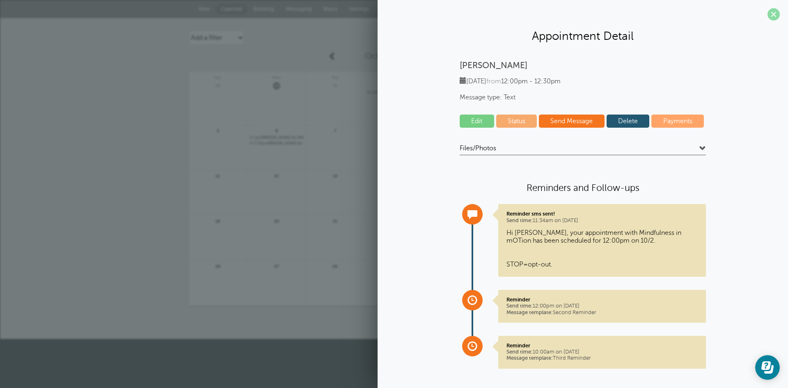
click at [767, 16] on span at bounding box center [773, 14] width 12 height 12
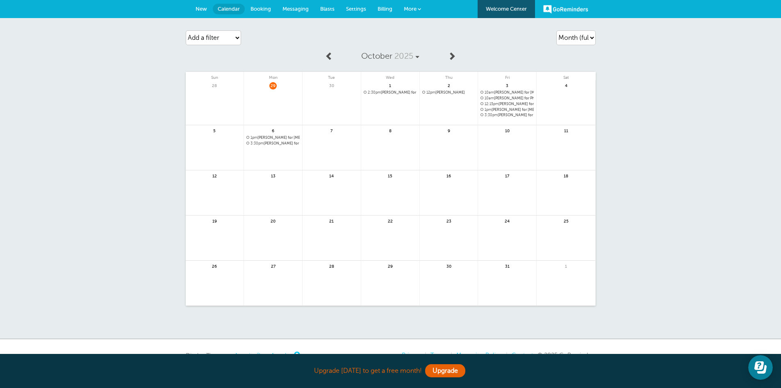
click at [198, 9] on span "New" at bounding box center [201, 9] width 11 height 6
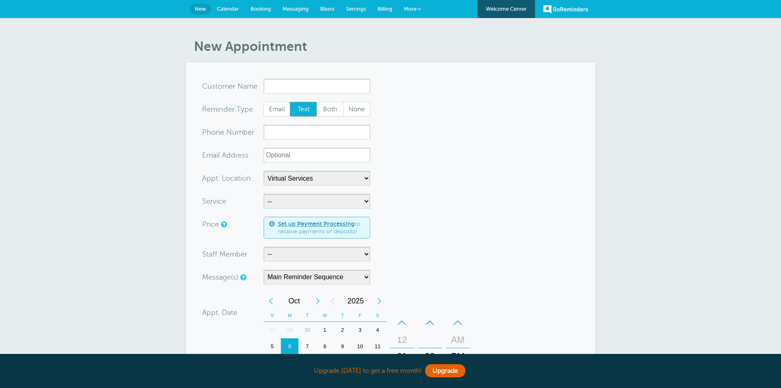
select select "25353"
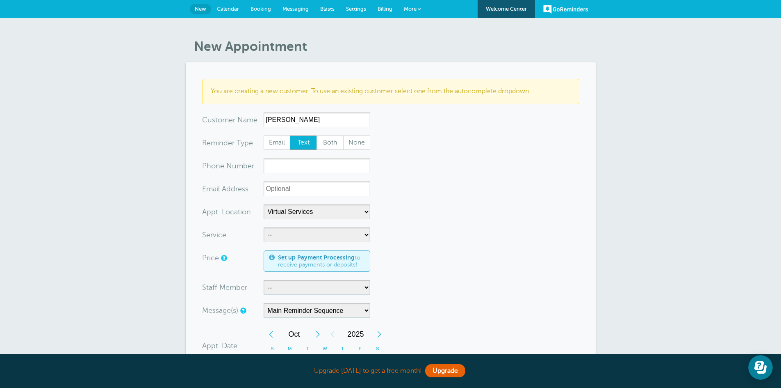
type input "Gillian Demartino"
click at [322, 169] on input "xxx-no-autofill" at bounding box center [317, 165] width 107 height 15
paste input "909) 528-8671"
type input "909) 528-8671"
click at [361, 213] on select "-- In-Home Services Mindfulness in mOTion Virtual Services" at bounding box center [317, 211] width 107 height 15
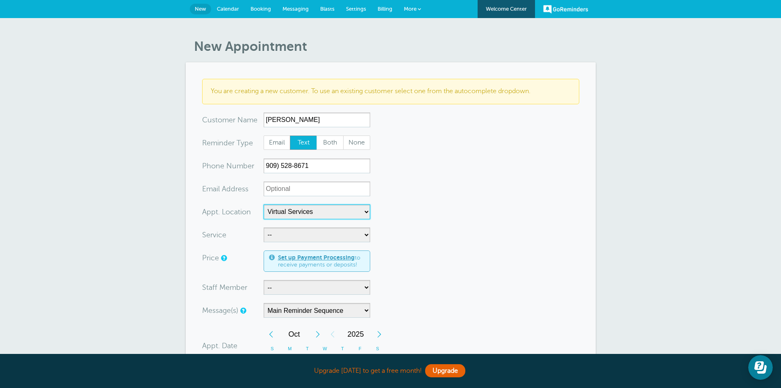
select select "25351"
click at [264, 204] on select "-- In-Home Services Mindfulness in mOTion Virtual Services" at bounding box center [317, 211] width 107 height 15
paste input "gilliandebarge@yahoo.com"
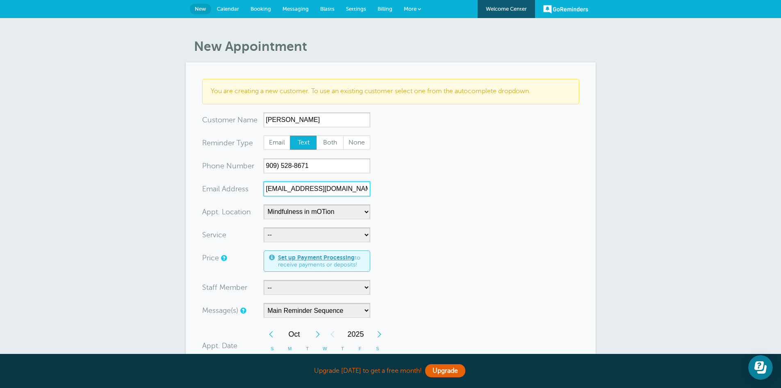
type input "gilliandebarge@yahoo.com"
click at [320, 231] on select "-- Occupational Therapy Physical Therapy Speech Therapy" at bounding box center [317, 234] width 107 height 15
select select "28343"
click at [264, 227] on select "-- Occupational Therapy Physical Therapy Speech Therapy" at bounding box center [317, 234] width 107 height 15
select select "5"
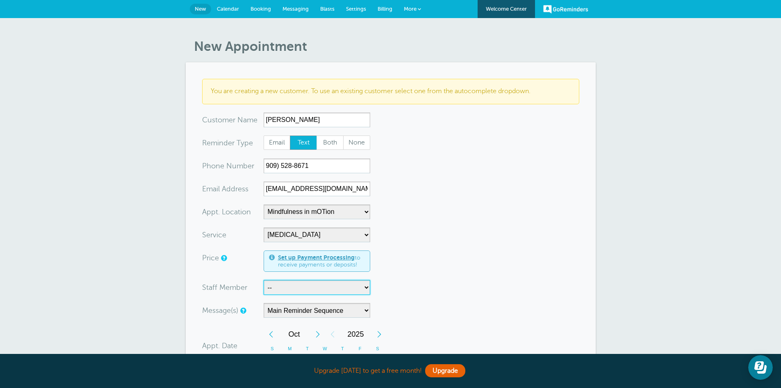
click at [363, 289] on select "-- Carly Kemmerer, M.S., SLP Danielle Delorenzo, OTD, OTR/L, RYT 200 Kaitlyn Wo…" at bounding box center [317, 287] width 107 height 15
select select "21660"
click at [264, 280] on select "-- Carly Kemmerer, M.S., SLP Danielle Delorenzo, OTD, OTR/L, RYT 200 Kaitlyn Wo…" at bounding box center [317, 287] width 107 height 15
click at [504, 269] on form "You are creating a new customer. To use an existing customer select one from th…" at bounding box center [390, 332] width 377 height 507
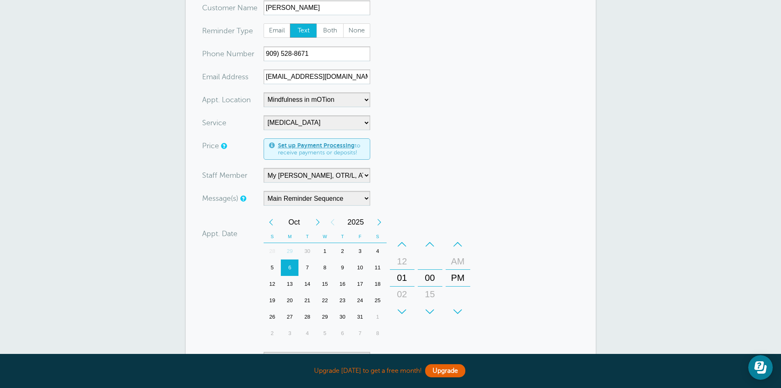
scroll to position [112, 0]
click at [340, 251] on div "2" at bounding box center [343, 250] width 18 height 16
click at [550, 180] on form "You are creating a new customer. To use an existing customer select one from th…" at bounding box center [390, 219] width 377 height 507
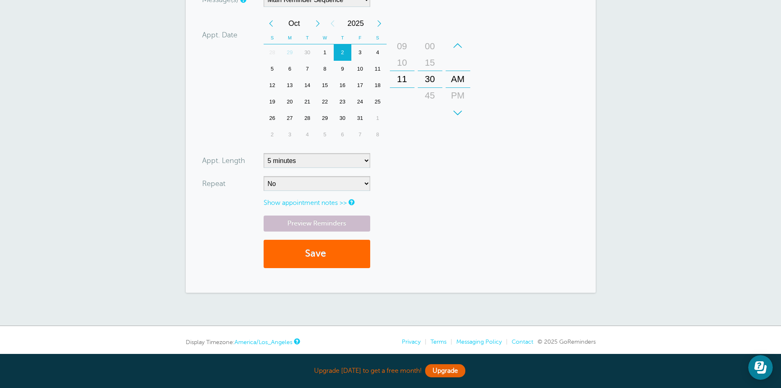
scroll to position [340, 0]
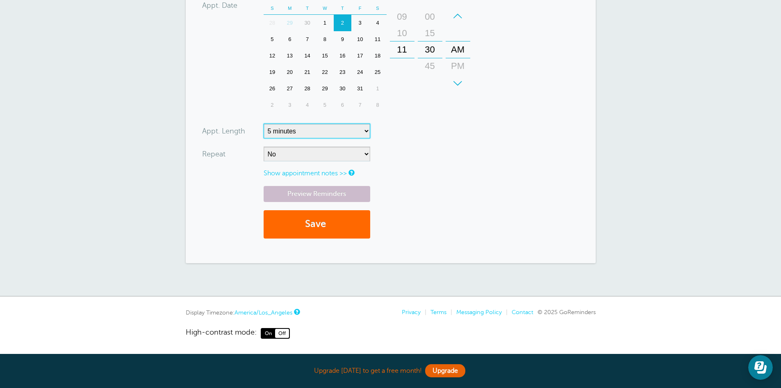
click at [360, 130] on select "5 minutes 10 minutes 15 minutes 20 minutes 25 minutes 30 minutes 35 minutes 40 …" at bounding box center [317, 130] width 107 height 15
select select "60"
click at [264, 123] on select "5 minutes 10 minutes 15 minutes 20 minutes 25 minutes 30 minutes 35 minutes 40 …" at bounding box center [317, 130] width 107 height 15
click at [337, 232] on button "Save" at bounding box center [317, 224] width 107 height 28
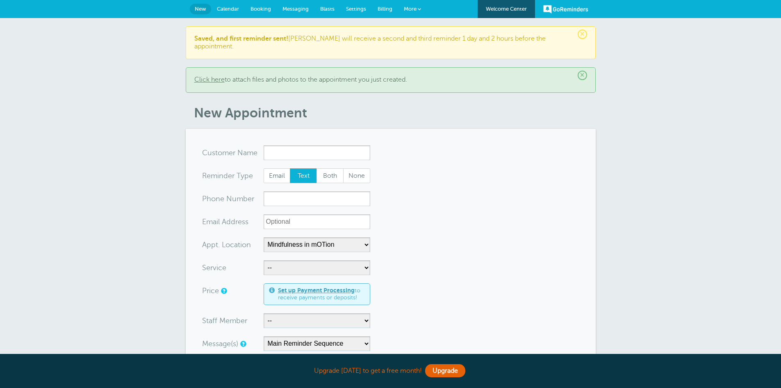
select select "25351"
click at [568, 14] on link "GoReminders" at bounding box center [566, 9] width 45 height 18
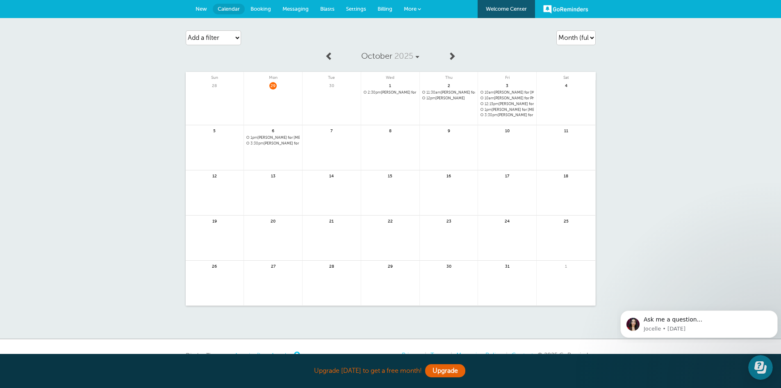
click at [199, 9] on span "New" at bounding box center [201, 9] width 11 height 6
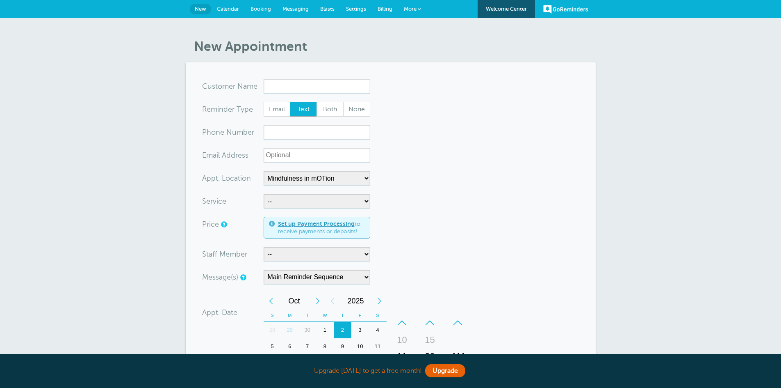
select select "25351"
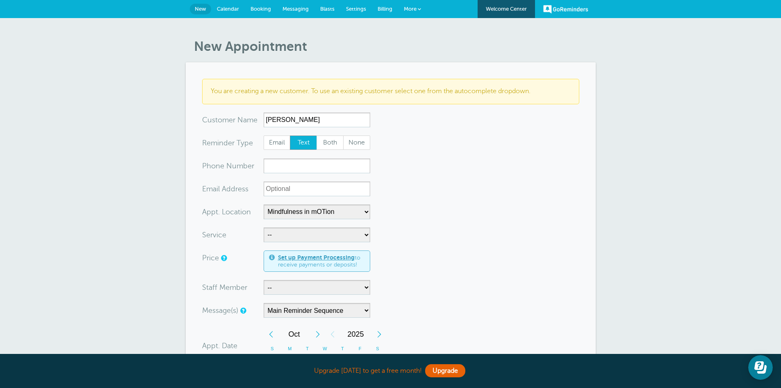
type input "[PERSON_NAME]"
click at [306, 166] on input "xxx-no-autofill" at bounding box center [317, 165] width 107 height 15
paste input "(562) 508-1182"
type input "(562) 508-1182"
click at [353, 234] on select "-- Occupational Therapy Physical Therapy Speech Therapy" at bounding box center [317, 234] width 107 height 15
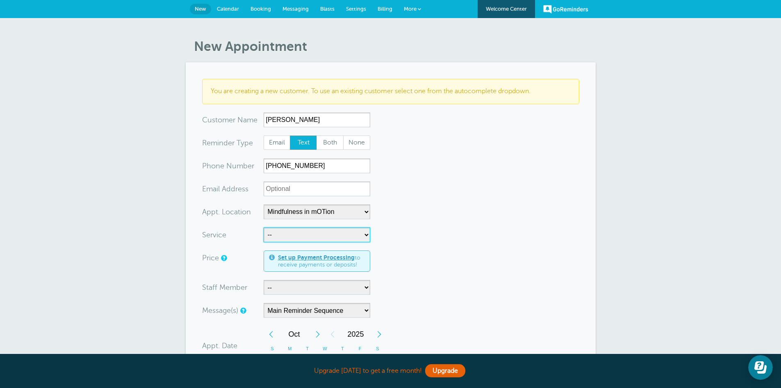
select select "28343"
click at [264, 227] on select "-- Occupational Therapy Physical Therapy Speech Therapy" at bounding box center [317, 234] width 107 height 15
select select "5"
click at [358, 285] on select "-- Carly Kemmerer, M.S., SLP Danielle Delorenzo, OTD, OTR/L, RYT 200 Kaitlyn Wo…" at bounding box center [317, 287] width 107 height 15
select select "21660"
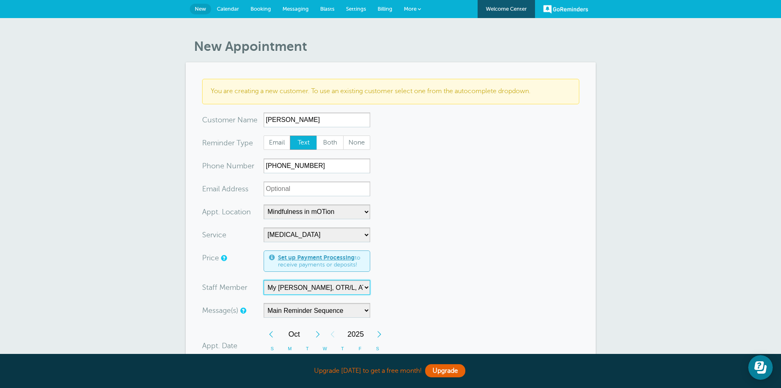
click at [264, 280] on select "-- Carly Kemmerer, M.S., SLP Danielle Delorenzo, OTD, OTR/L, RYT 200 Kaitlyn Wo…" at bounding box center [317, 287] width 107 height 15
paste input "msanac88@gmail.com"
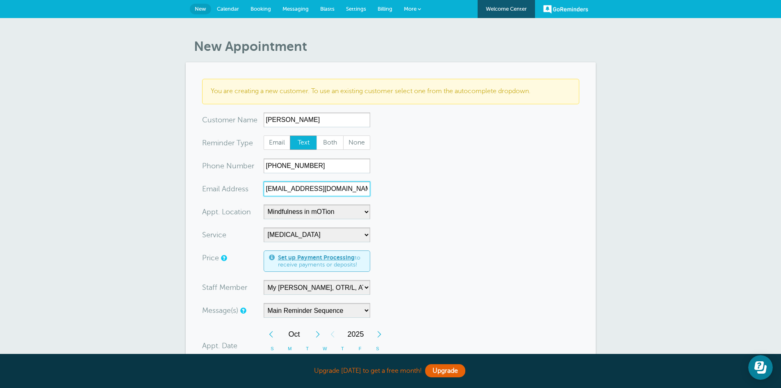
type input "msanac88@gmail.com"
click at [503, 265] on form "You are creating a new customer. To use an existing customer select one from th…" at bounding box center [390, 332] width 377 height 507
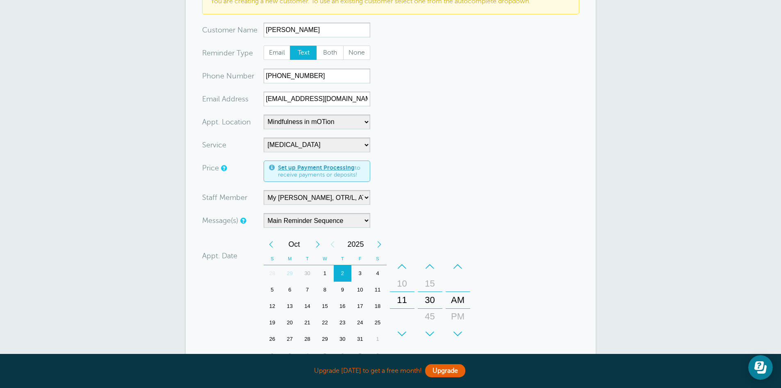
scroll to position [94, 0]
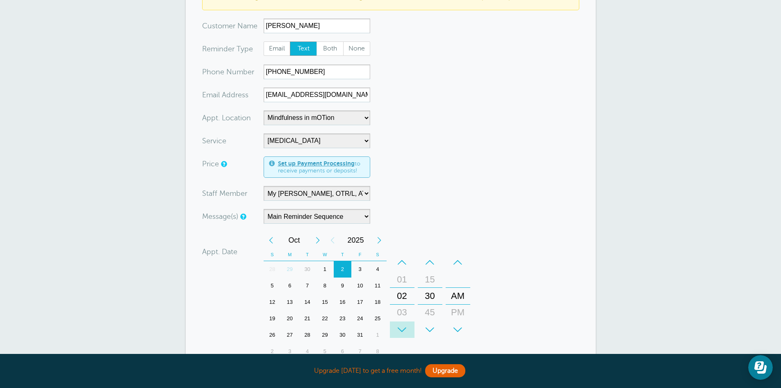
click at [404, 327] on div "+" at bounding box center [402, 329] width 25 height 16
click at [400, 263] on div "–" at bounding box center [402, 262] width 25 height 16
click at [402, 278] on div "12" at bounding box center [403, 279] width 20 height 16
click at [455, 313] on div "PM" at bounding box center [458, 312] width 20 height 16
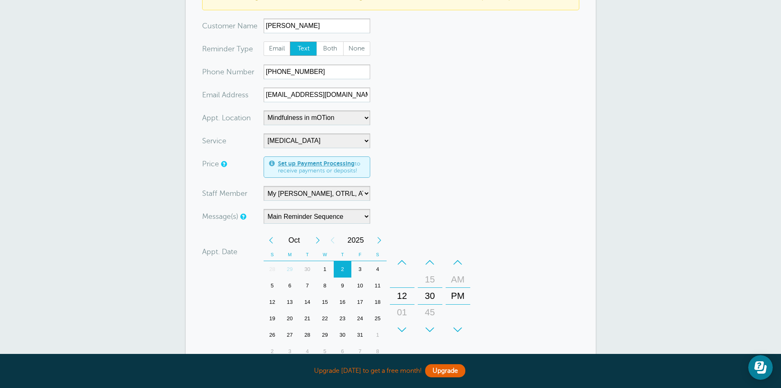
click at [530, 306] on form "You are creating a new customer. To use an existing customer select one from th…" at bounding box center [390, 238] width 377 height 507
click at [543, 178] on form "You are creating a new customer. To use an existing customer select one from th…" at bounding box center [390, 238] width 377 height 507
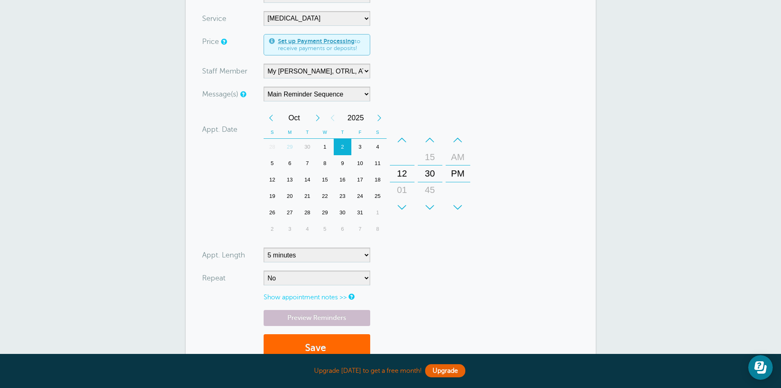
scroll to position [340, 0]
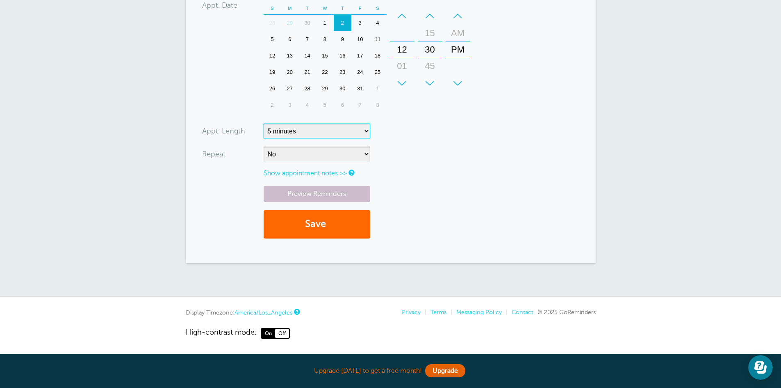
click at [363, 133] on select "5 minutes 10 minutes 15 minutes 20 minutes 25 minutes 30 minutes 35 minutes 40 …" at bounding box center [317, 130] width 107 height 15
select select "60"
click at [264, 123] on select "5 minutes 10 minutes 15 minutes 20 minutes 25 minutes 30 minutes 35 minutes 40 …" at bounding box center [317, 130] width 107 height 15
click at [323, 228] on button "Save" at bounding box center [317, 224] width 107 height 28
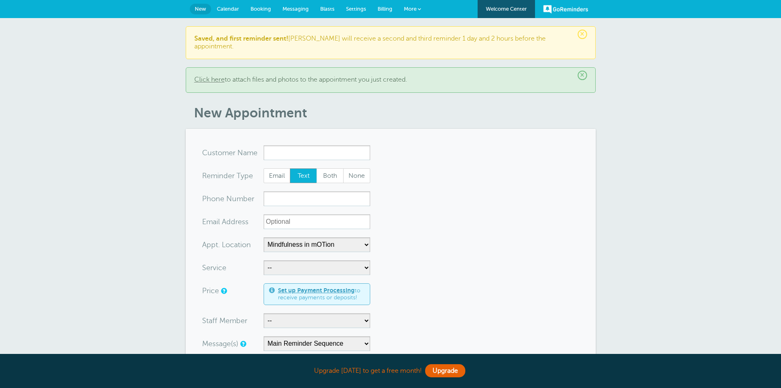
select select "25351"
